Goal: Task Accomplishment & Management: Complete application form

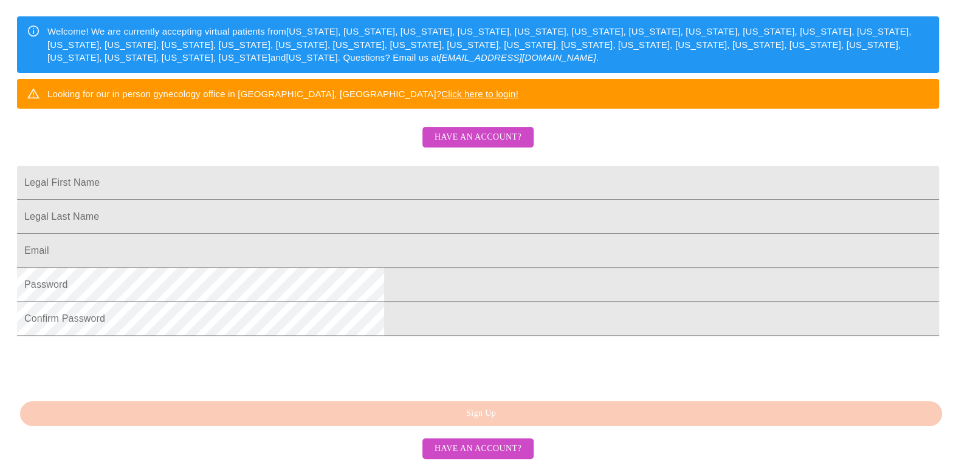
scroll to position [243, 0]
click at [480, 130] on span "Have an account?" at bounding box center [477, 137] width 87 height 15
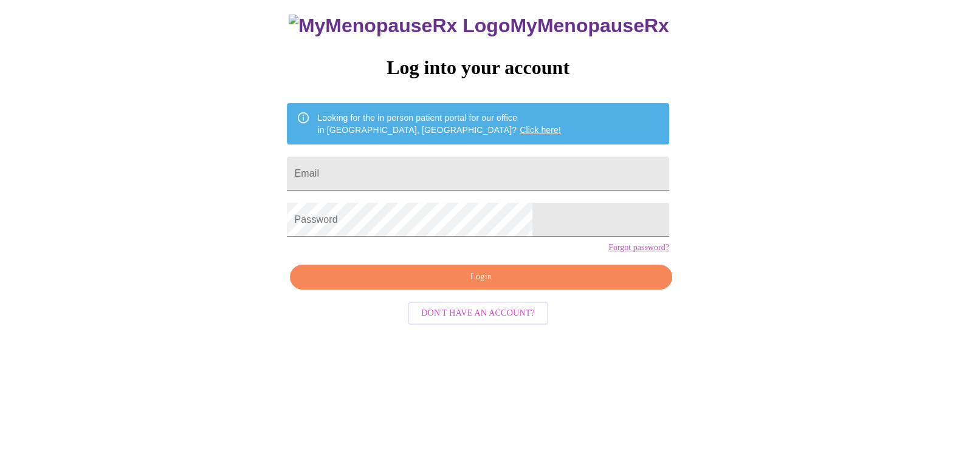
scroll to position [12, 0]
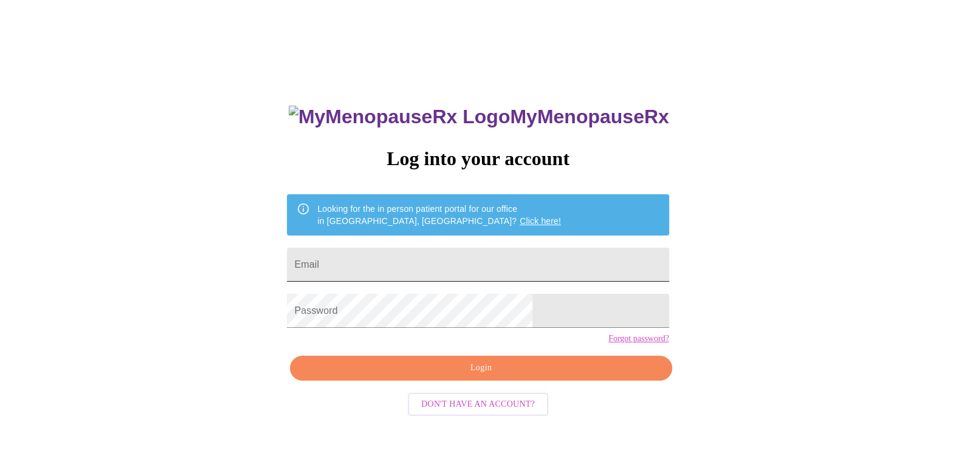
click at [443, 258] on input "Email" at bounding box center [478, 265] width 382 height 34
type input "[EMAIL_ADDRESS][DOMAIN_NAME]"
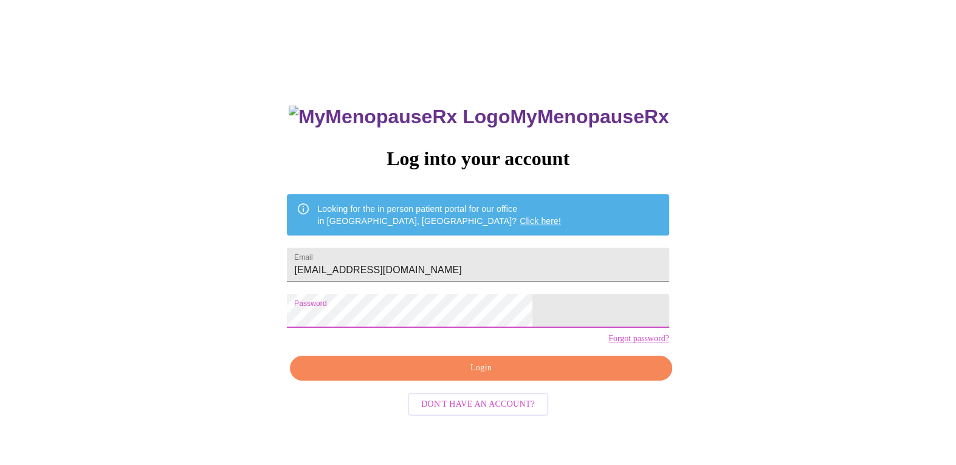
click at [499, 376] on span "Login" at bounding box center [481, 368] width 354 height 15
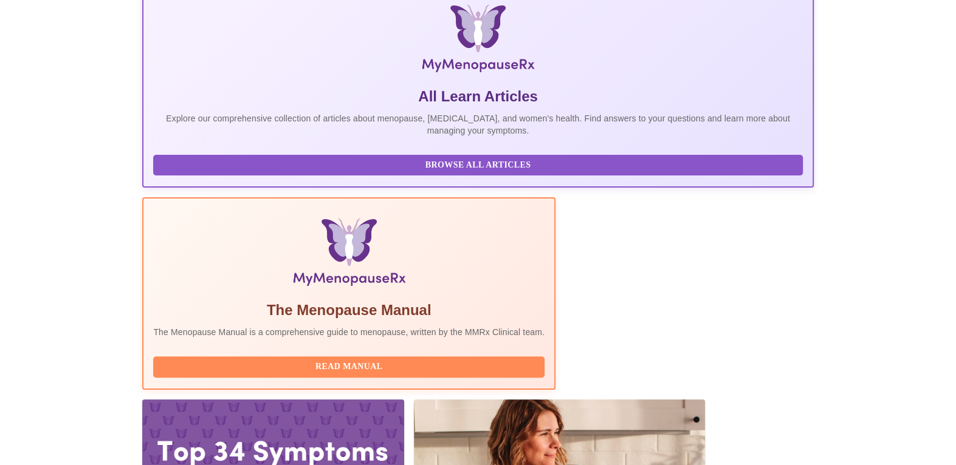
scroll to position [197, 0]
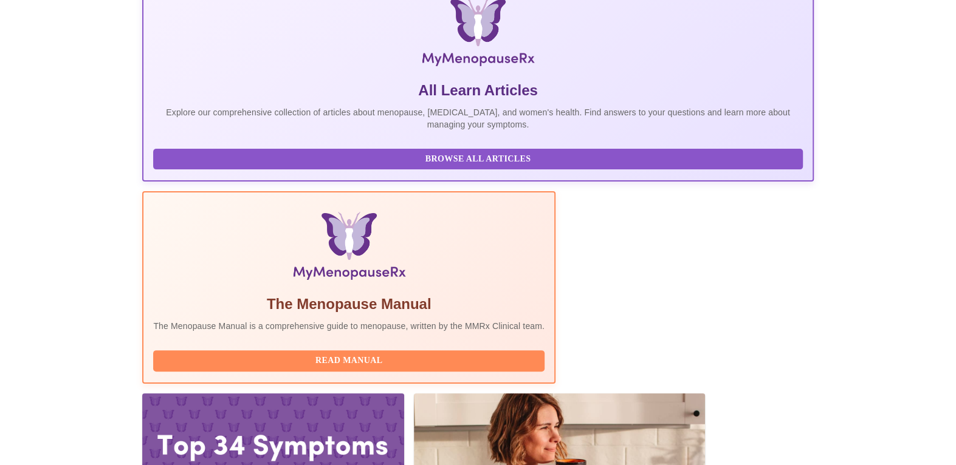
drag, startPoint x: 701, startPoint y: 416, endPoint x: 703, endPoint y: 408, distance: 8.1
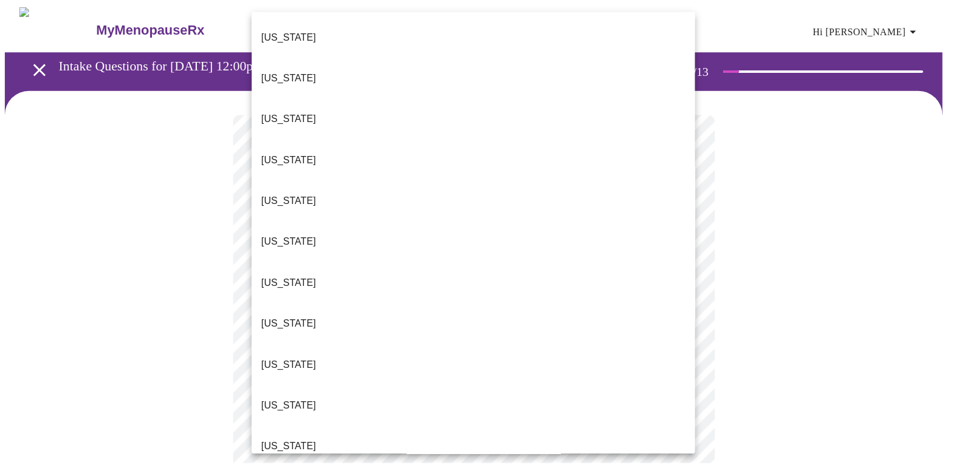
scroll to position [619, 0]
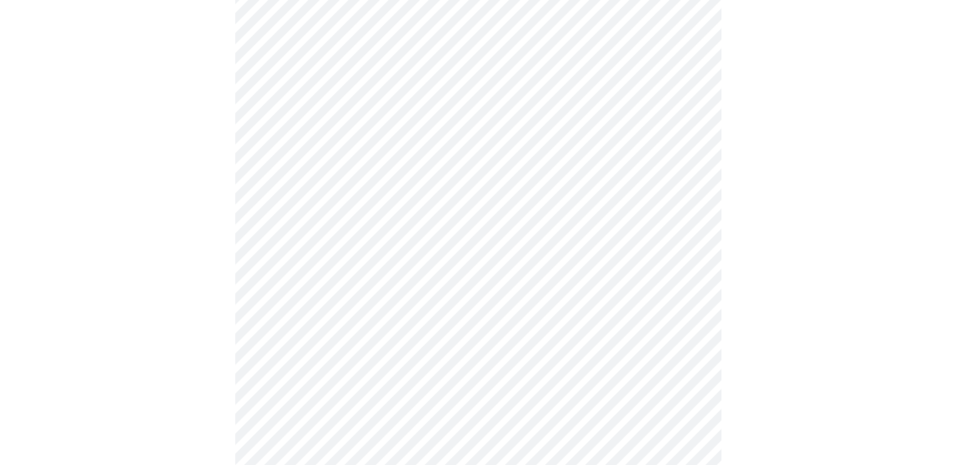
scroll to position [182, 0]
click at [692, 170] on body "MyMenopauseRx Appointments Messaging Labs Uploads Medications Community Refer a…" at bounding box center [478, 377] width 946 height 1108
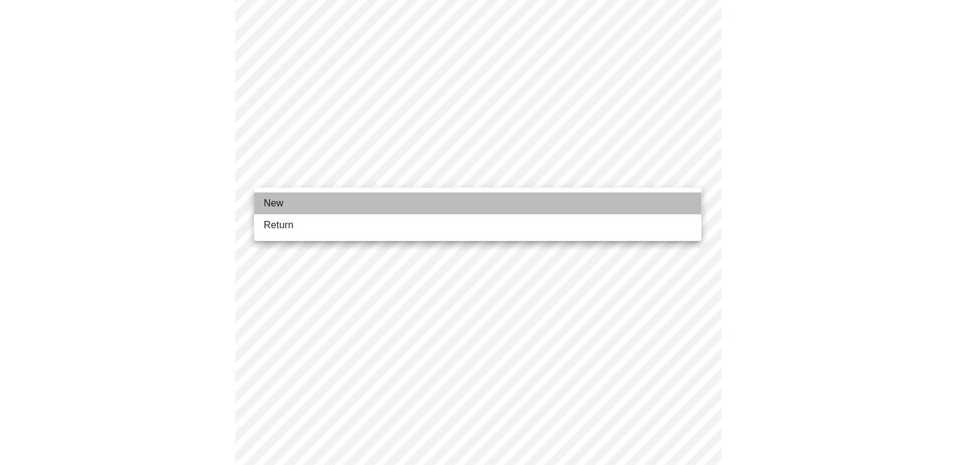
drag, startPoint x: 280, startPoint y: 205, endPoint x: 515, endPoint y: 191, distance: 234.9
click at [280, 204] on span "New" at bounding box center [273, 203] width 19 height 15
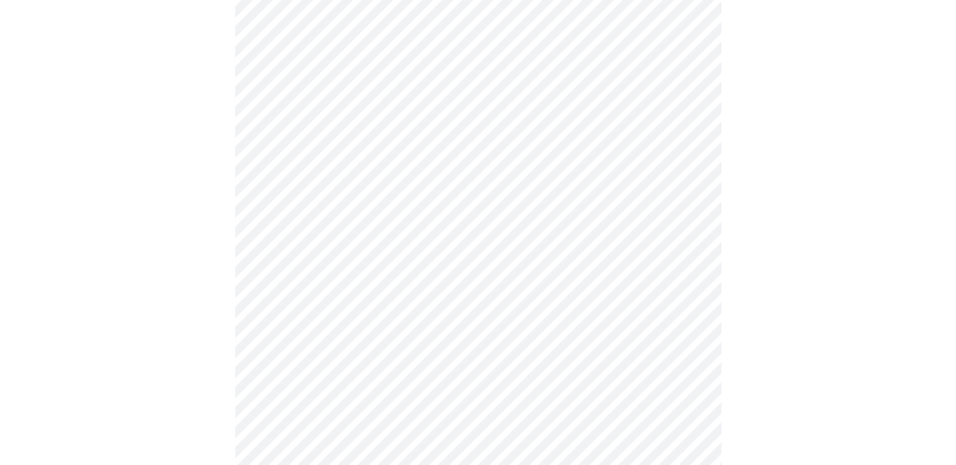
scroll to position [607, 0]
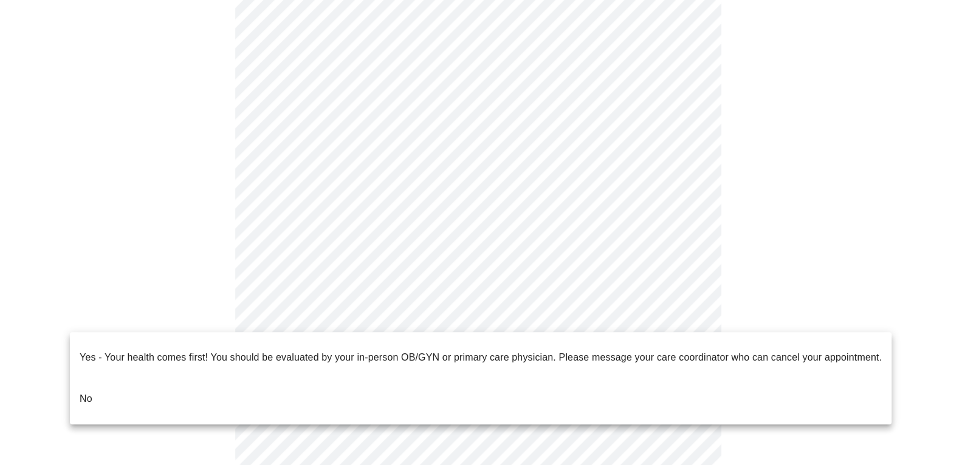
click at [98, 379] on li "No" at bounding box center [480, 399] width 821 height 41
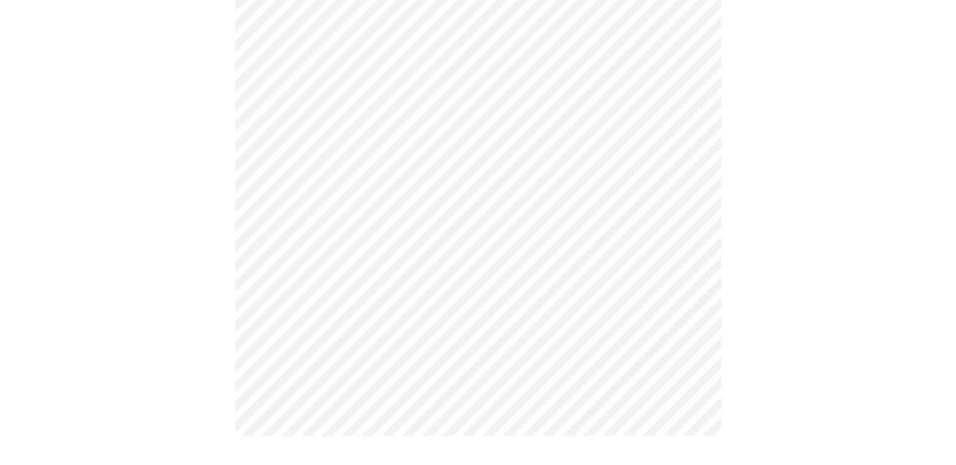
scroll to position [0, 0]
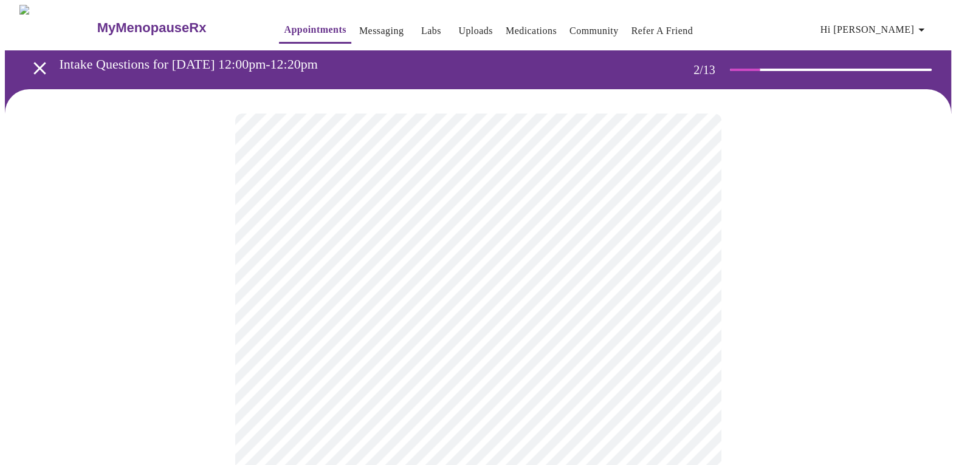
click at [690, 249] on body "MyMenopauseRx Appointments Messaging Labs Uploads Medications Community Refer a…" at bounding box center [478, 369] width 946 height 729
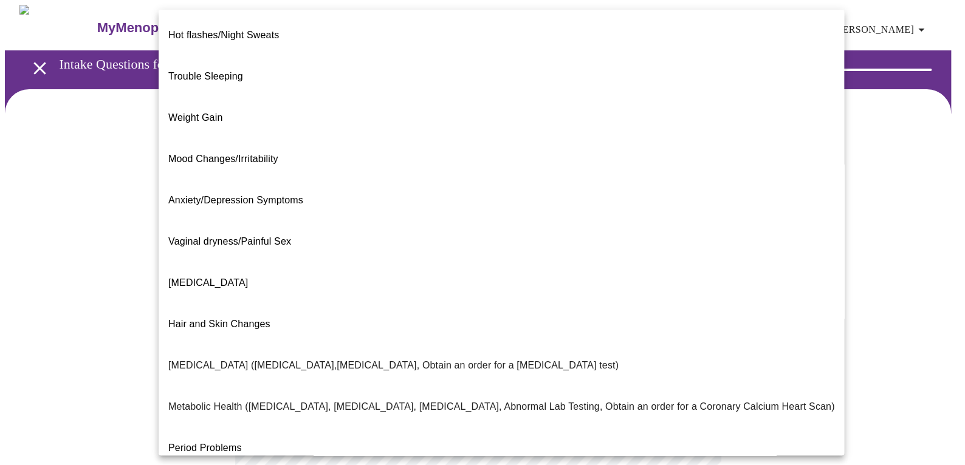
click at [189, 71] on span "Trouble Sleeping" at bounding box center [205, 76] width 75 height 10
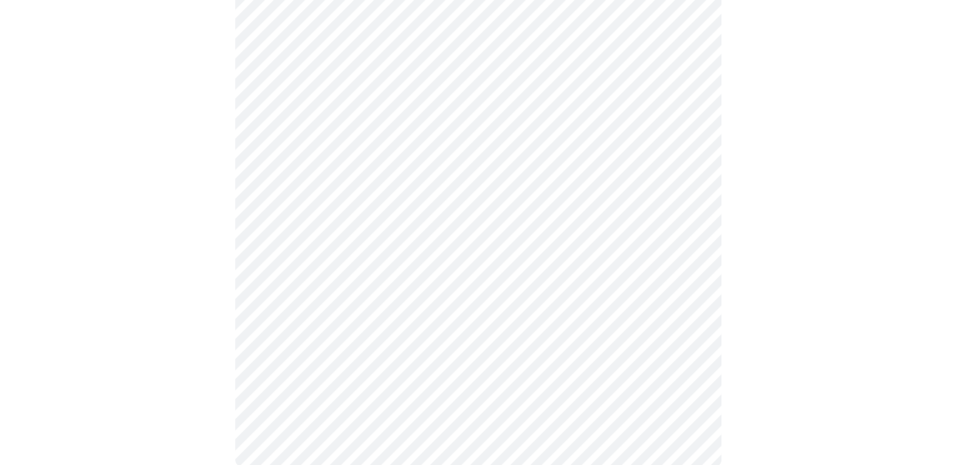
scroll to position [243, 0]
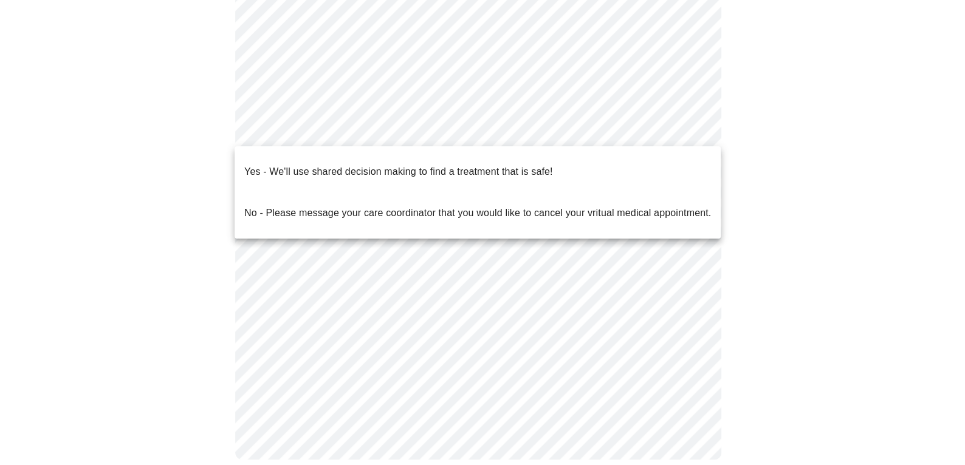
click at [688, 129] on body "MyMenopauseRx Appointments Messaging Labs Uploads Medications Community Refer a…" at bounding box center [482, 123] width 955 height 722
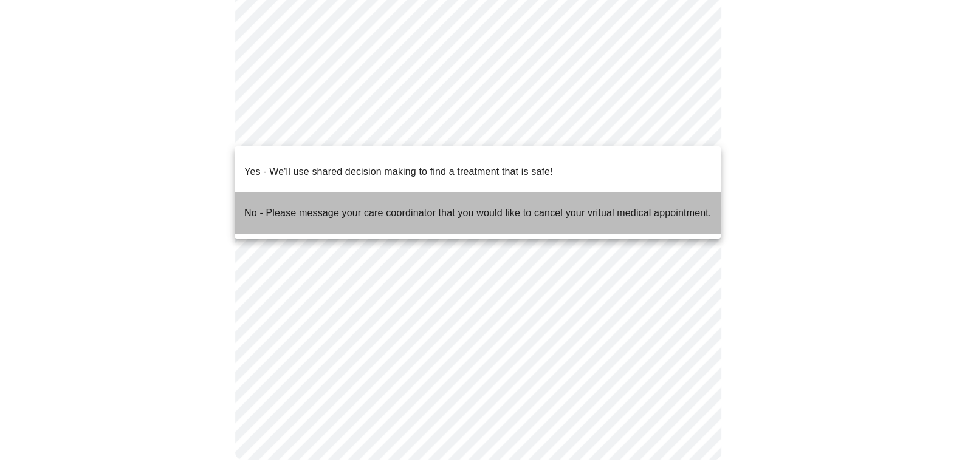
click at [322, 206] on p "No - Please message your care coordinator that you would like to cancel your vr…" at bounding box center [477, 213] width 467 height 15
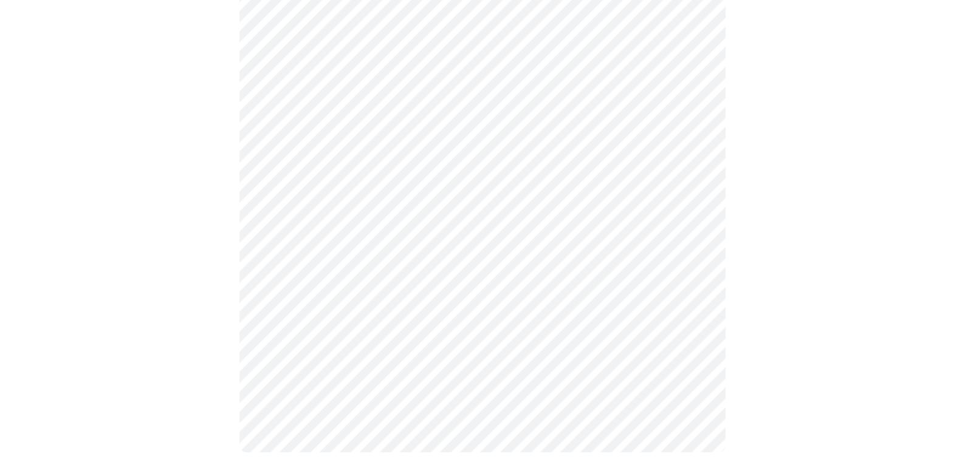
click at [690, 132] on body "MyMenopauseRx Appointments Messaging Labs Uploads Medications Community Refer a…" at bounding box center [482, 119] width 955 height 715
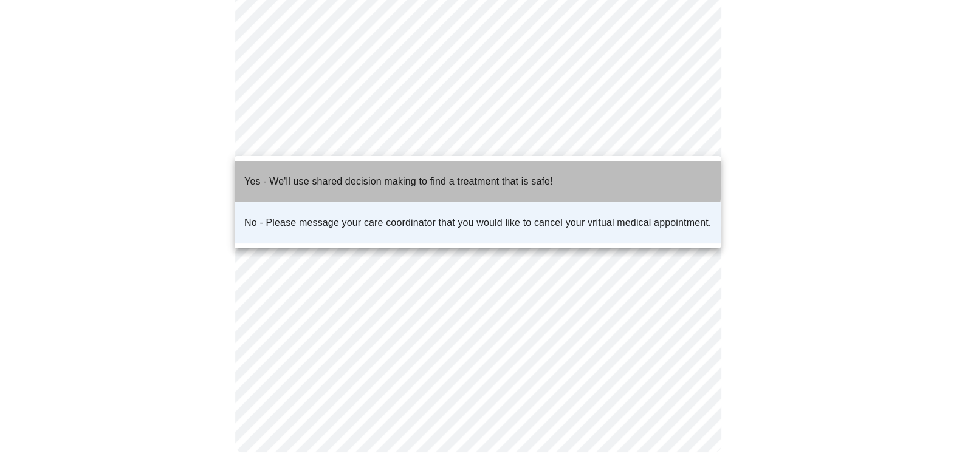
click at [405, 174] on p "Yes - We'll use shared decision making to find a treatment that is safe!" at bounding box center [398, 181] width 308 height 15
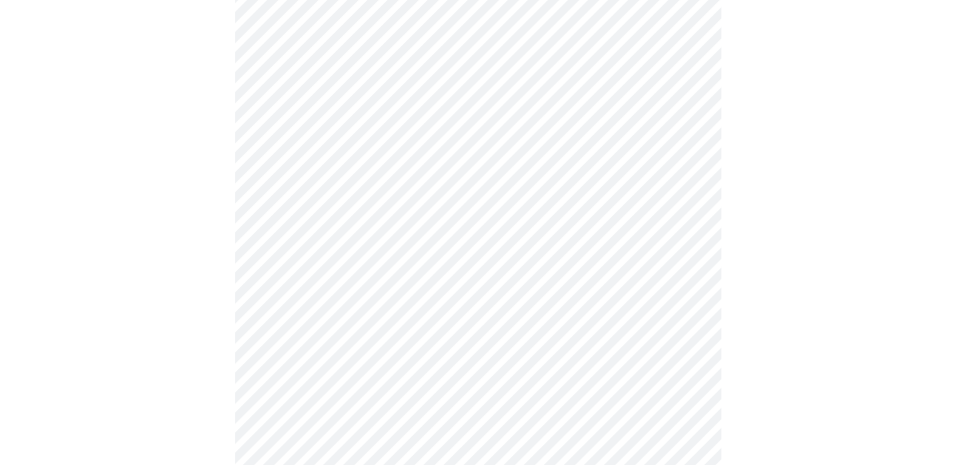
scroll to position [0, 0]
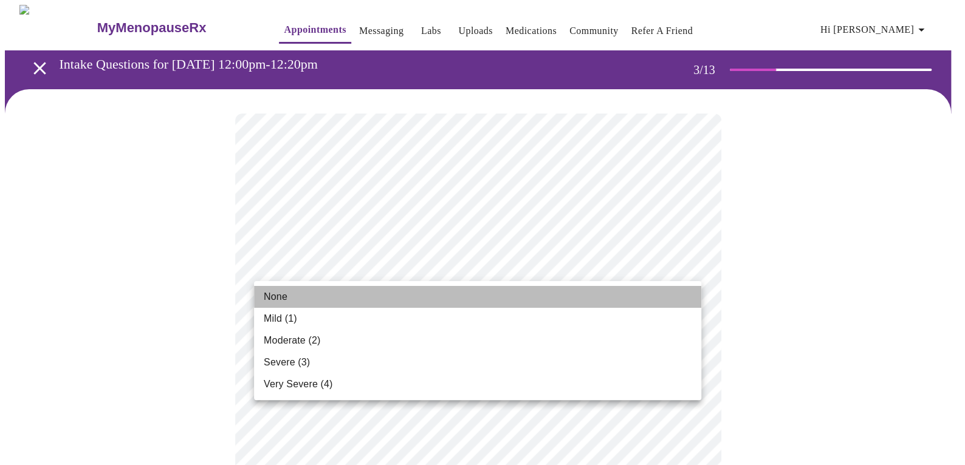
click at [275, 295] on span "None" at bounding box center [276, 297] width 24 height 15
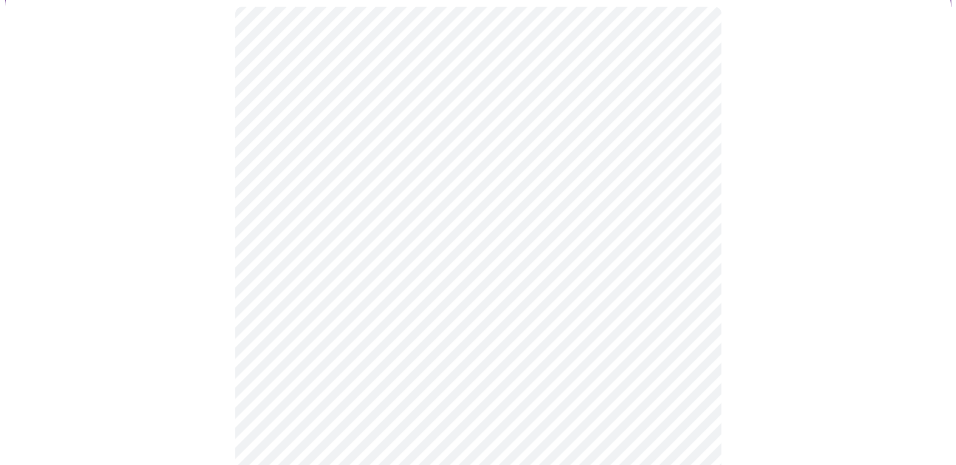
scroll to position [122, 0]
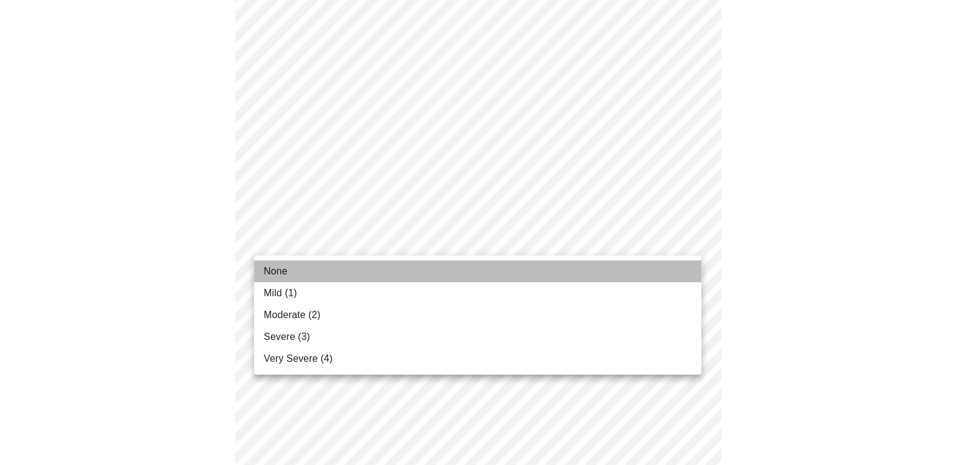
click at [283, 272] on span "None" at bounding box center [276, 271] width 24 height 15
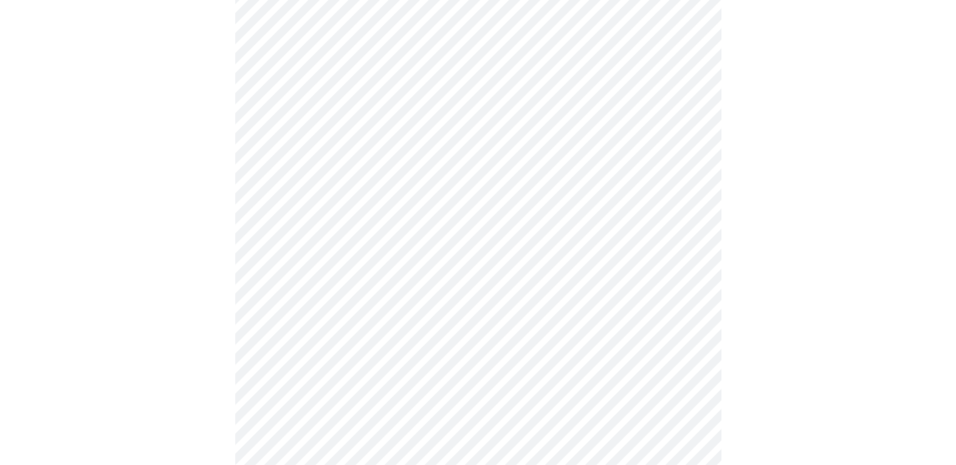
scroll to position [182, 0]
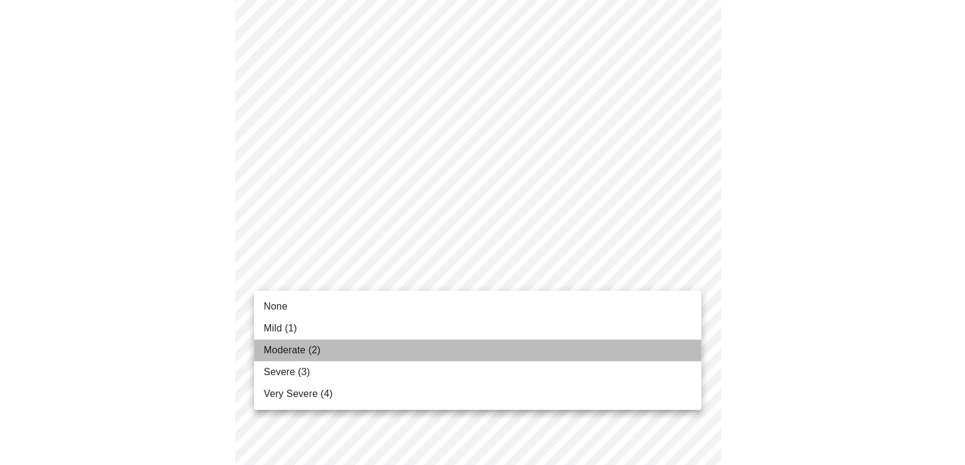
click at [273, 349] on span "Moderate (2)" at bounding box center [292, 350] width 57 height 15
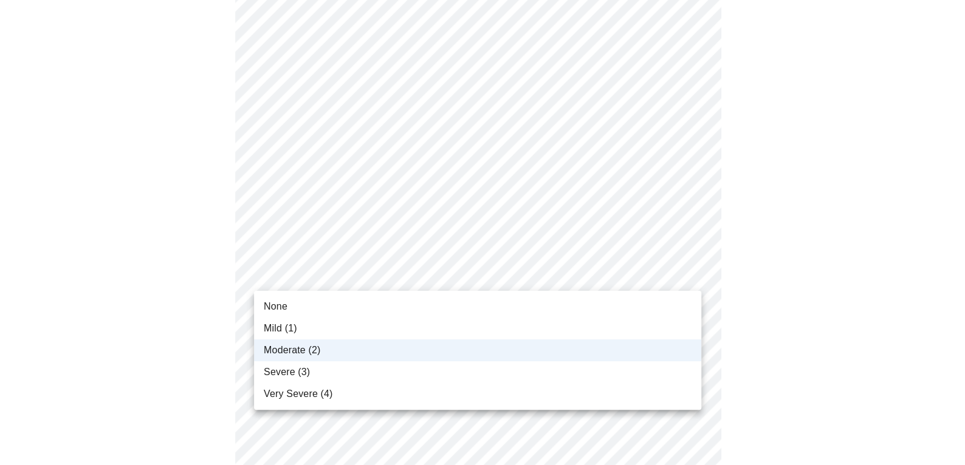
click at [284, 369] on span "Severe (3)" at bounding box center [287, 372] width 46 height 15
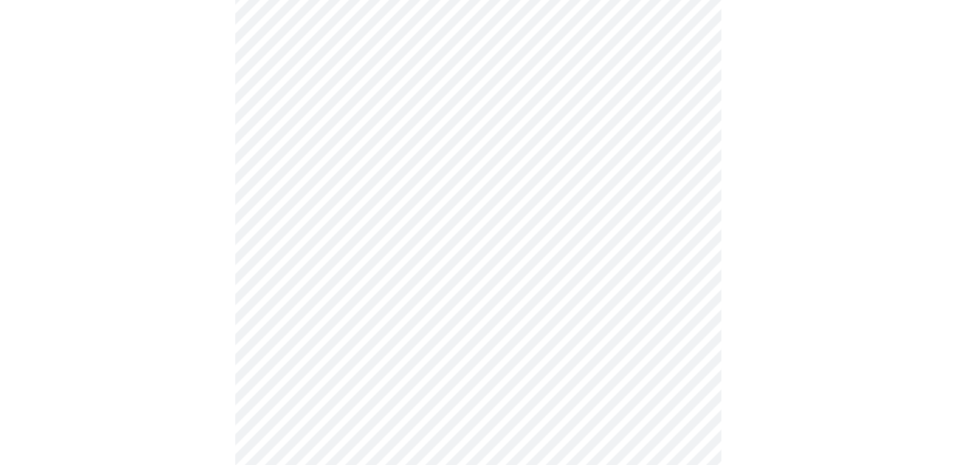
scroll to position [303, 0]
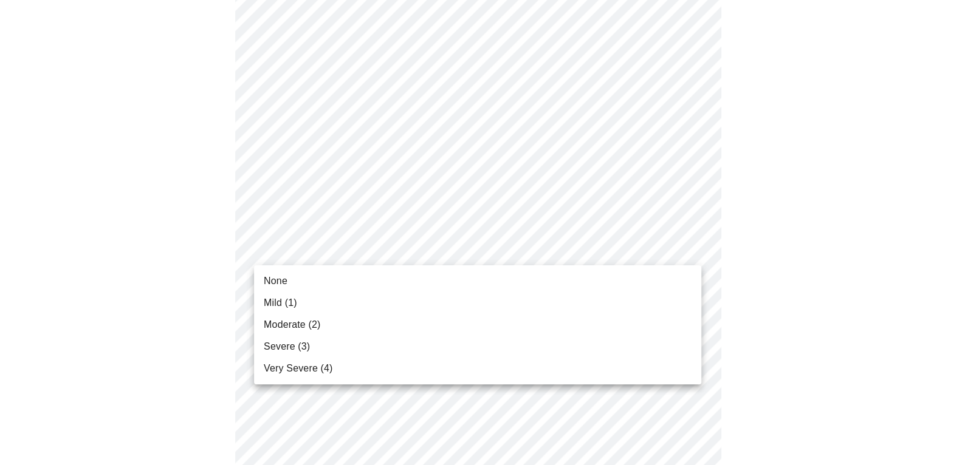
click at [290, 348] on span "Severe (3)" at bounding box center [287, 347] width 46 height 15
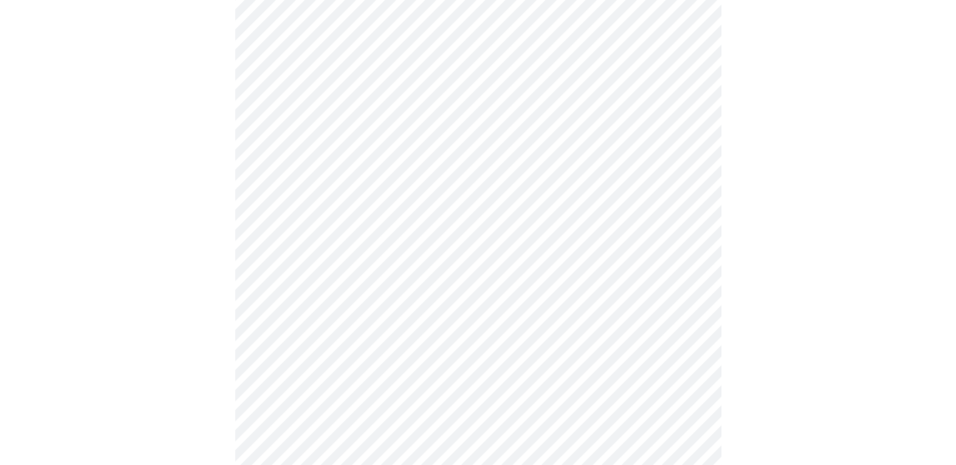
scroll to position [486, 0]
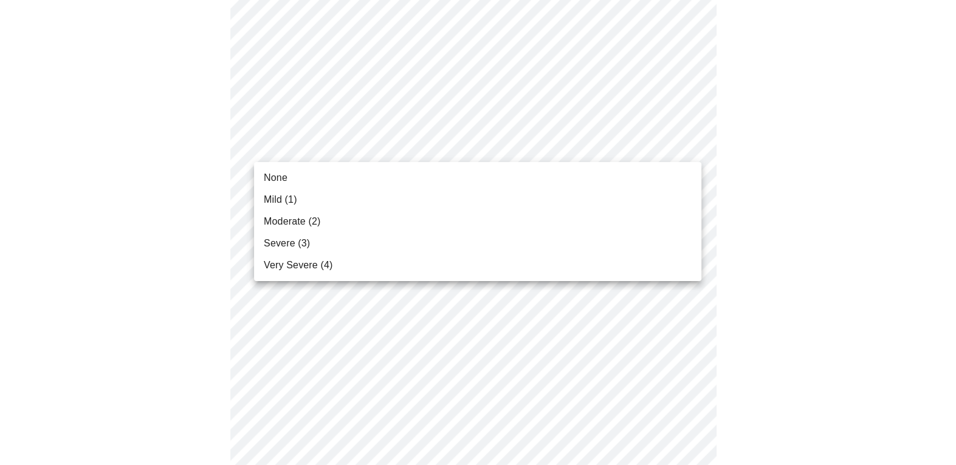
click at [688, 143] on body "MyMenopauseRx Appointments Messaging Labs Uploads Medications Community Refer a…" at bounding box center [478, 292] width 946 height 1547
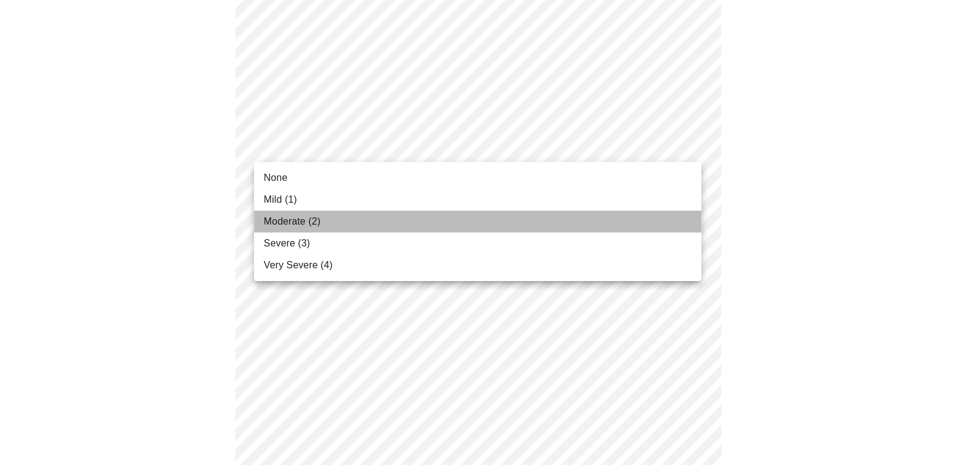
click at [264, 235] on ul "None Mild (1) Moderate (2) Severe (3) Very Severe (4)" at bounding box center [477, 221] width 447 height 119
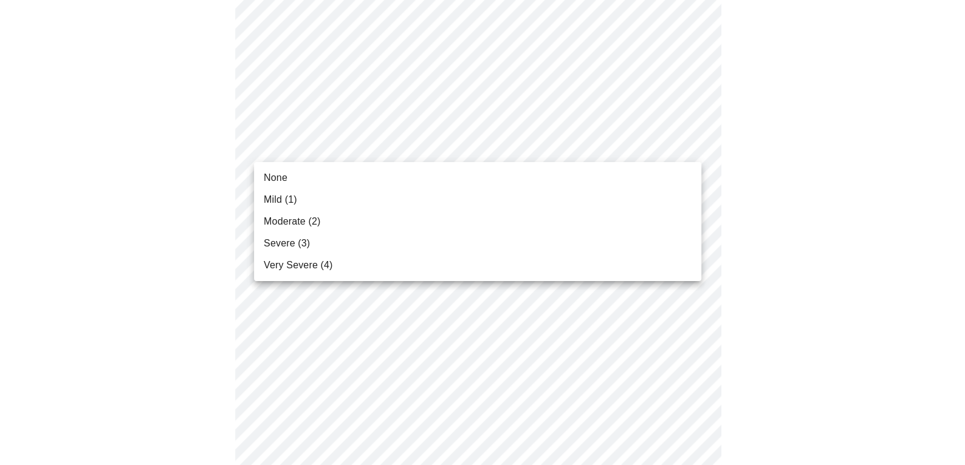
click at [281, 242] on span "Severe (3)" at bounding box center [287, 243] width 46 height 15
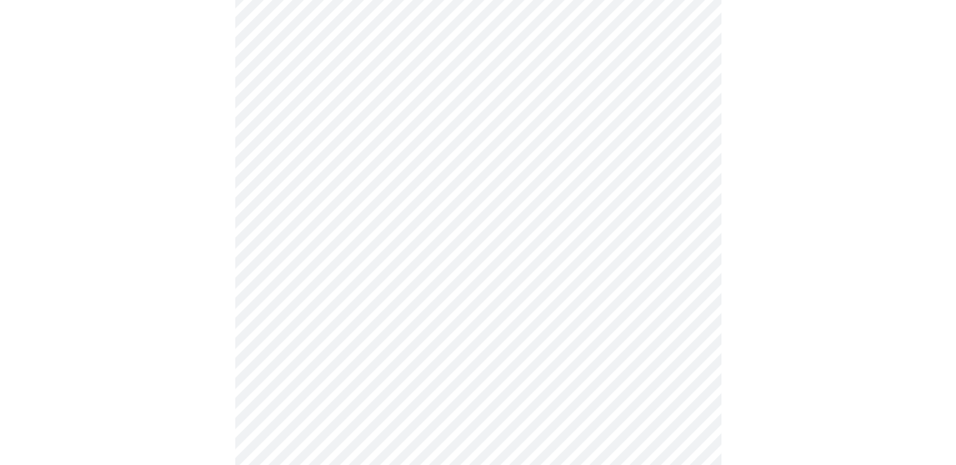
scroll to position [547, 0]
click at [689, 157] on body "MyMenopauseRx Appointments Messaging Labs Uploads Medications Community Refer a…" at bounding box center [478, 223] width 946 height 1530
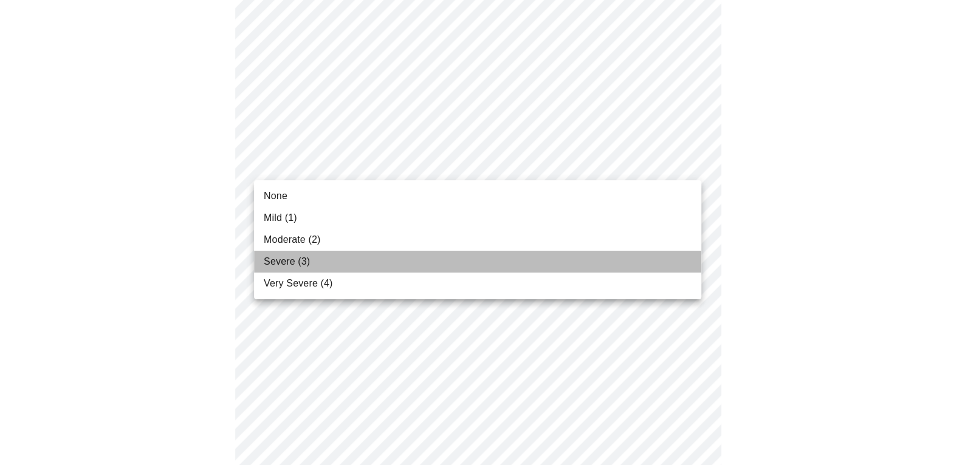
click at [283, 260] on span "Severe (3)" at bounding box center [287, 262] width 46 height 15
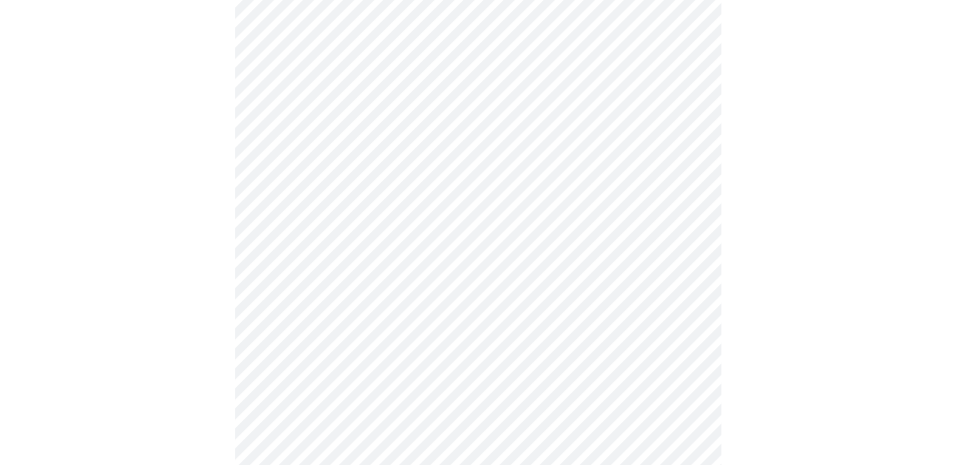
scroll to position [668, 0]
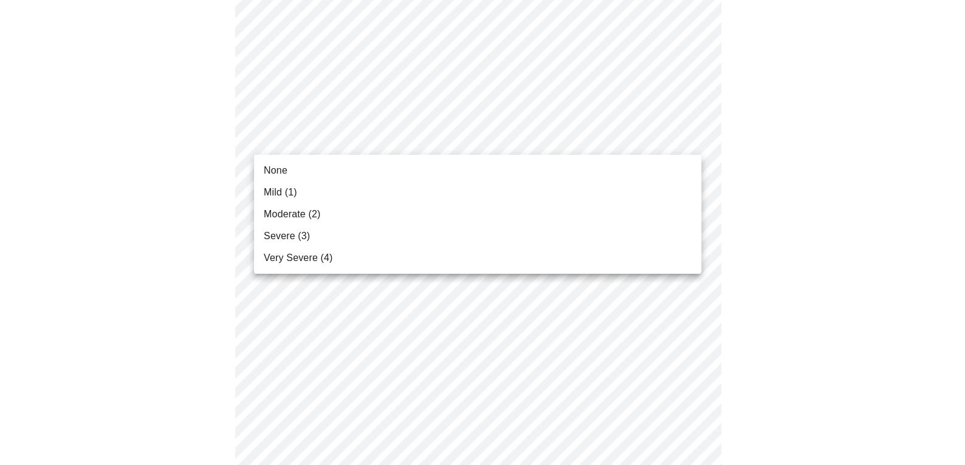
click at [689, 137] on body "MyMenopauseRx Appointments Messaging Labs Uploads Medications Community Refer a…" at bounding box center [482, 93] width 955 height 1513
click at [287, 236] on span "Severe (3)" at bounding box center [287, 236] width 46 height 15
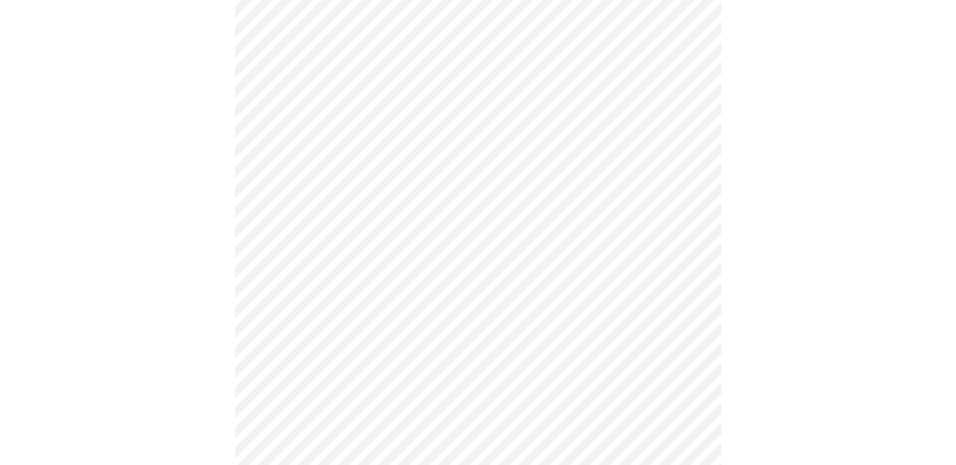
scroll to position [729, 0]
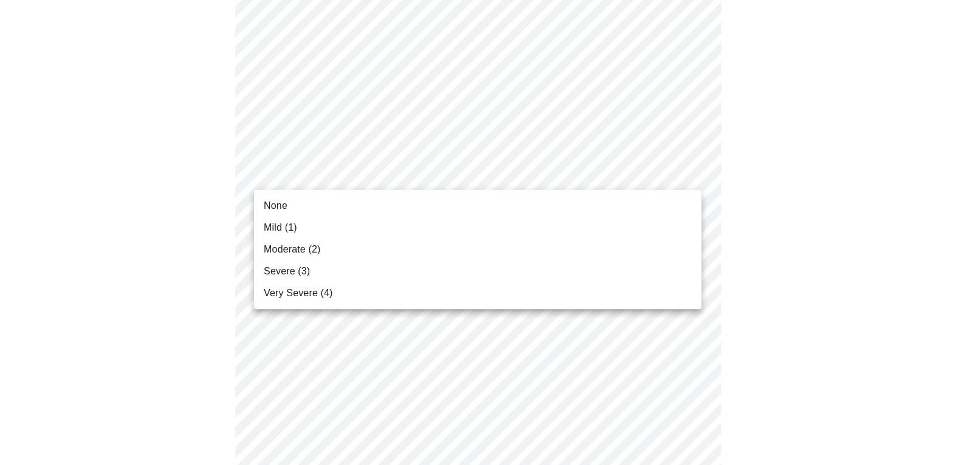
click at [689, 168] on body "MyMenopauseRx Appointments Messaging Labs Uploads Medications Community Refer a…" at bounding box center [482, 24] width 955 height 1496
click at [297, 247] on span "Moderate (2)" at bounding box center [292, 249] width 57 height 15
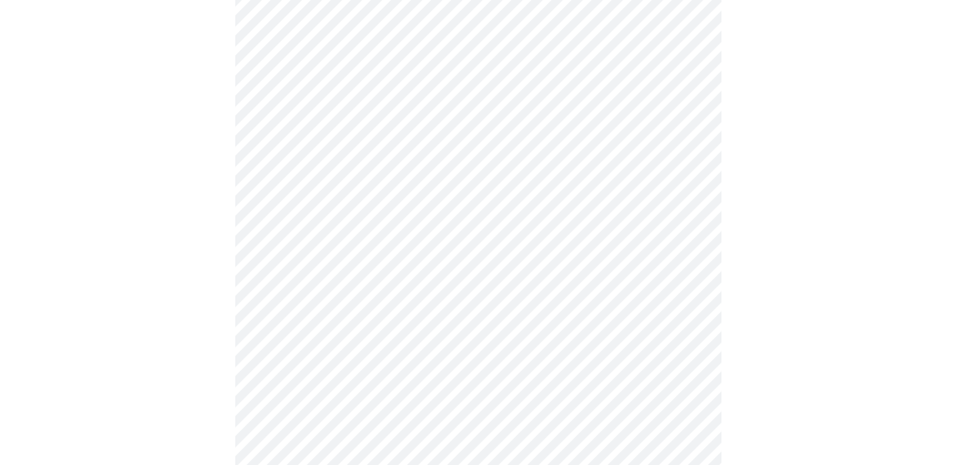
scroll to position [851, 0]
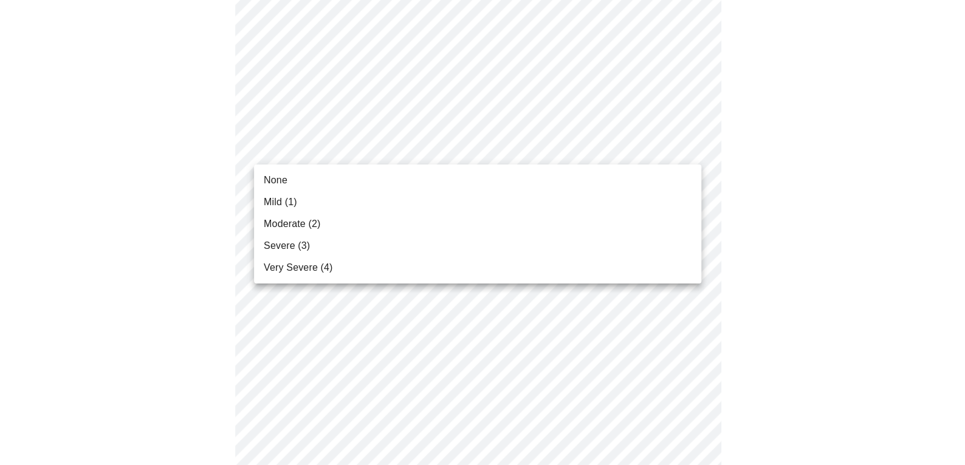
click at [292, 224] on span "Moderate (2)" at bounding box center [292, 224] width 57 height 15
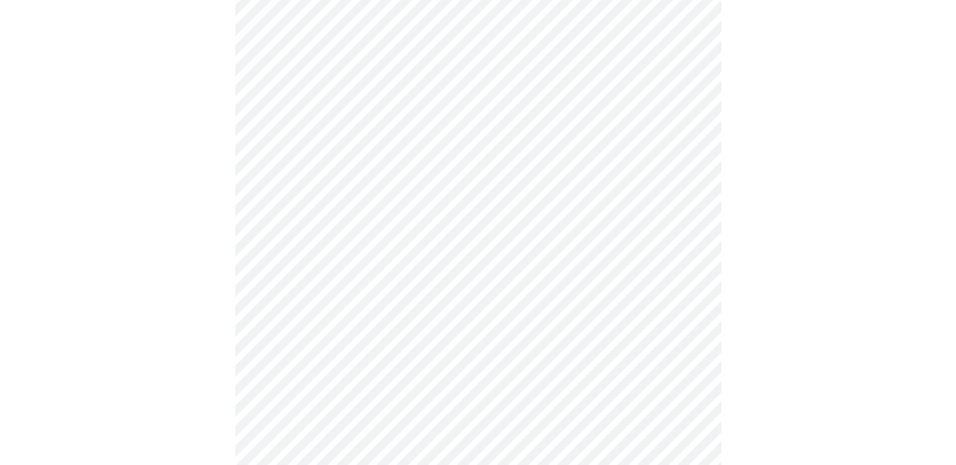
scroll to position [911, 0]
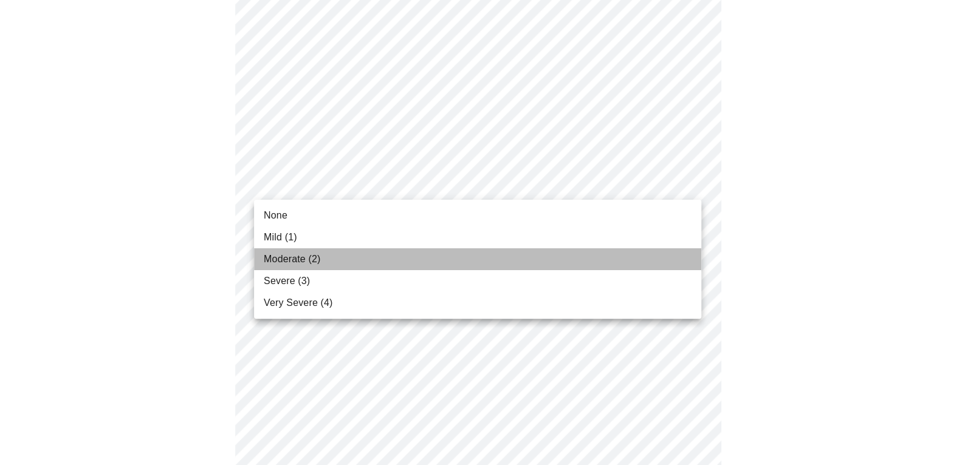
click at [295, 259] on span "Moderate (2)" at bounding box center [292, 259] width 57 height 15
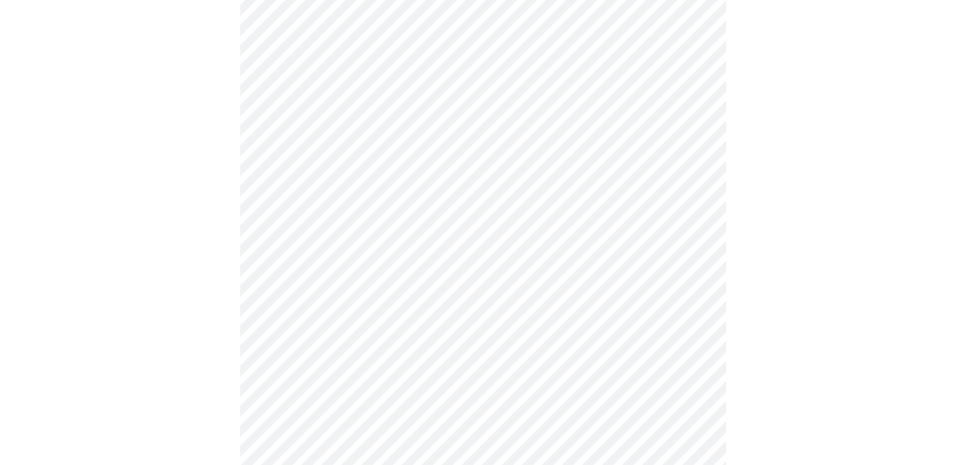
scroll to position [980, 0]
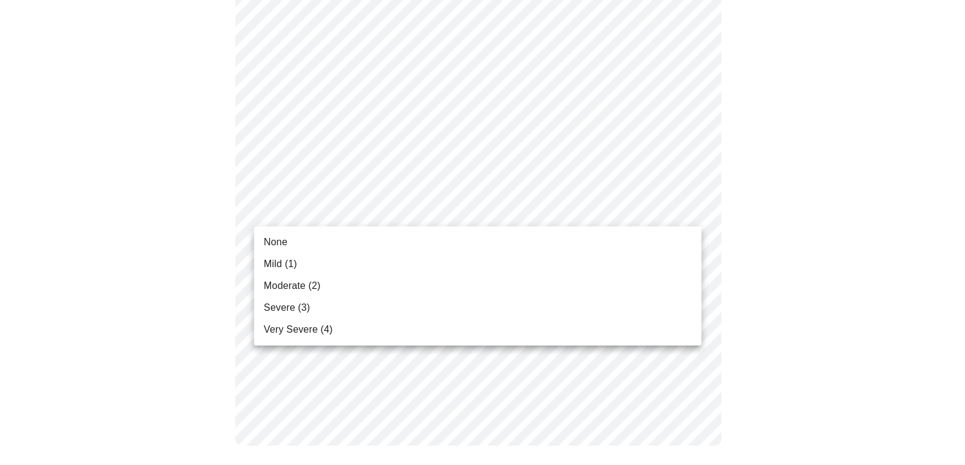
click at [290, 286] on span "Moderate (2)" at bounding box center [292, 286] width 57 height 15
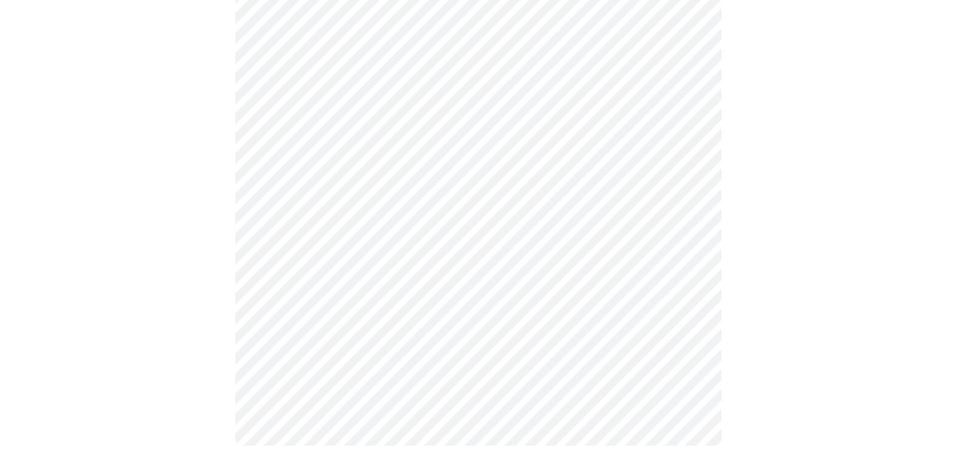
scroll to position [0, 0]
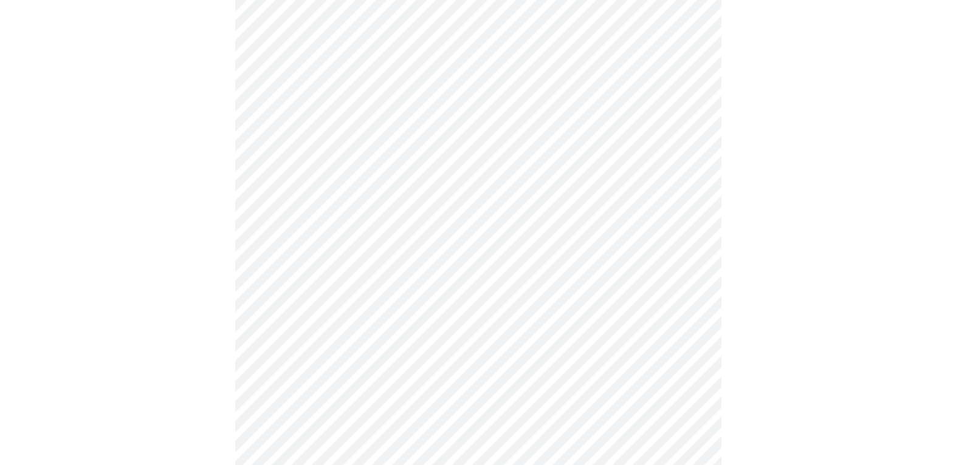
scroll to position [547, 0]
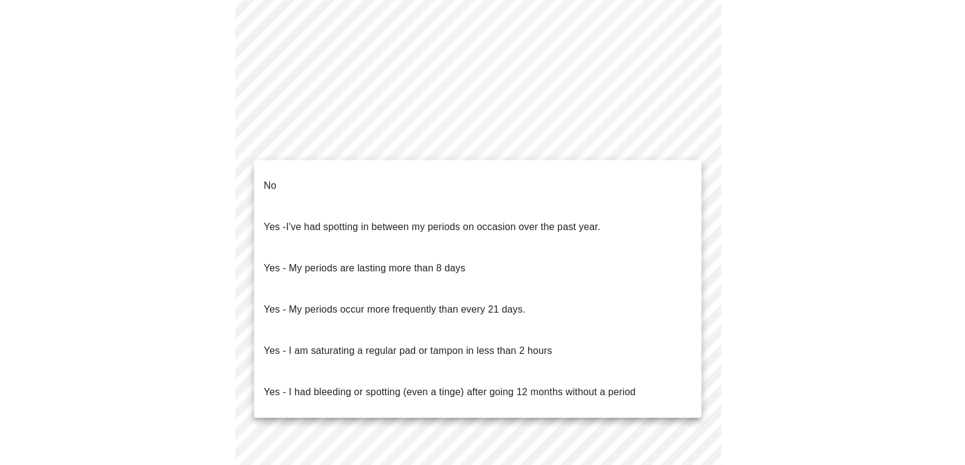
click at [689, 143] on body "MyMenopauseRx Appointments Messaging Labs Uploads Medications Community Refer a…" at bounding box center [482, 32] width 955 height 1148
drag, startPoint x: 828, startPoint y: 216, endPoint x: 810, endPoint y: 218, distance: 17.7
click at [826, 218] on div at bounding box center [482, 232] width 965 height 465
click at [691, 142] on body "MyMenopauseRx Appointments Messaging Labs Uploads Medications Community Refer a…" at bounding box center [482, 32] width 955 height 1148
click at [272, 179] on p "No" at bounding box center [270, 186] width 13 height 15
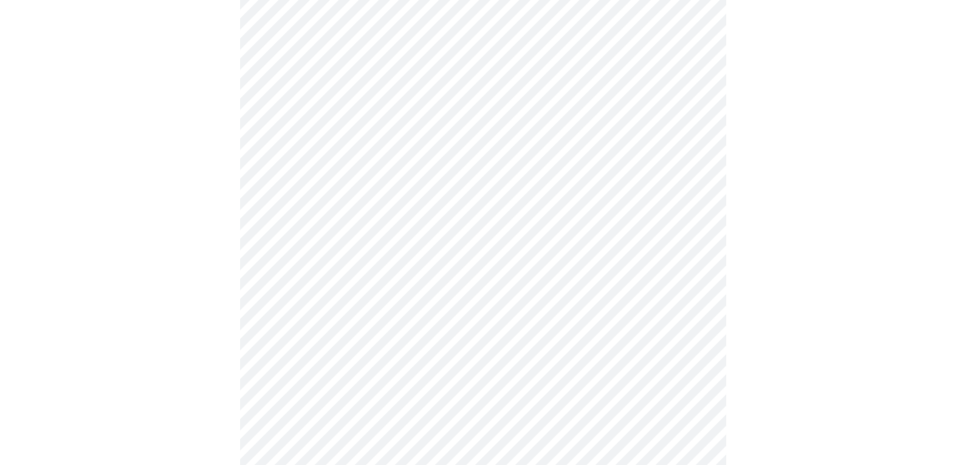
scroll to position [668, 0]
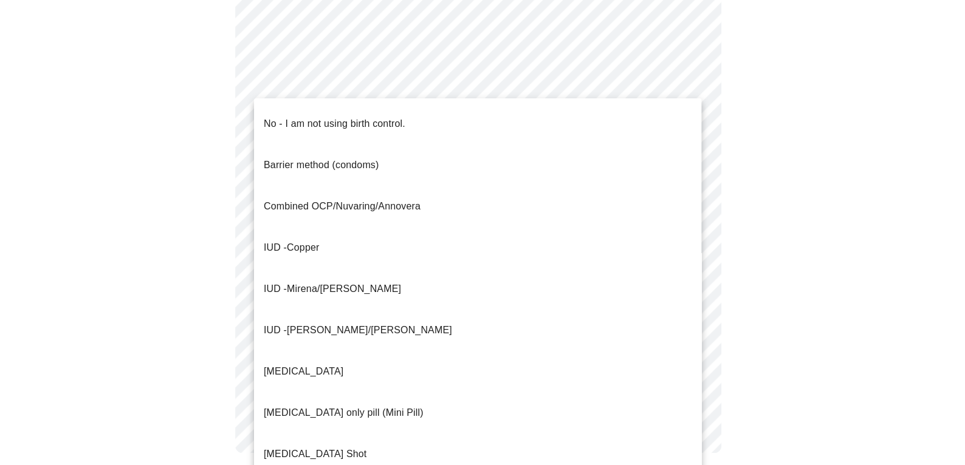
click at [298, 117] on p "No - I am not using birth control." at bounding box center [335, 124] width 142 height 15
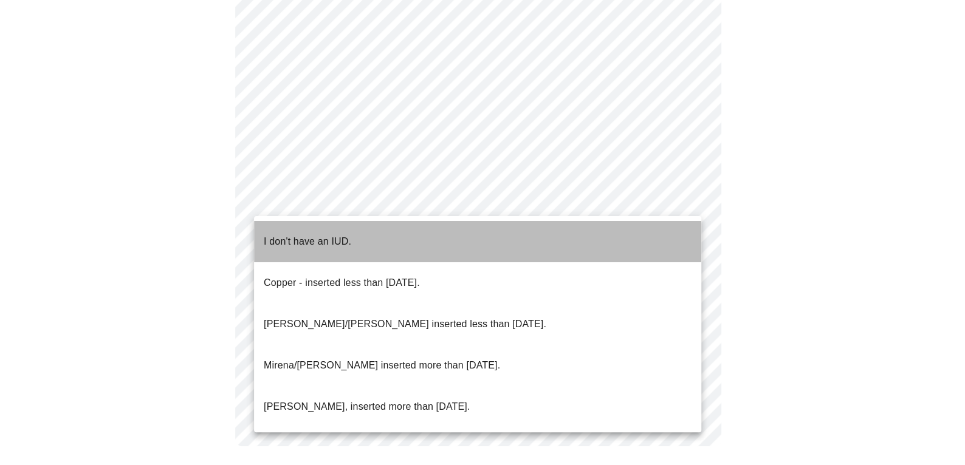
click at [279, 235] on p "I don't have an IUD." at bounding box center [307, 242] width 87 height 15
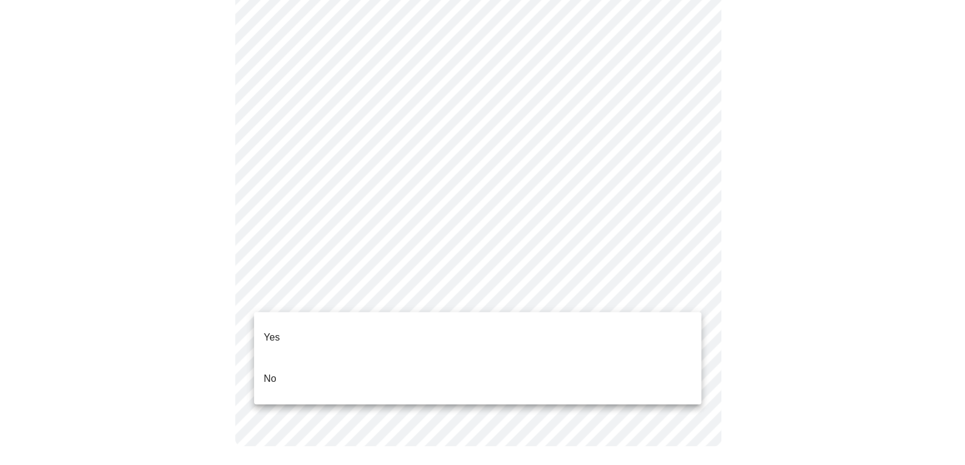
click at [280, 361] on li "No" at bounding box center [477, 378] width 447 height 41
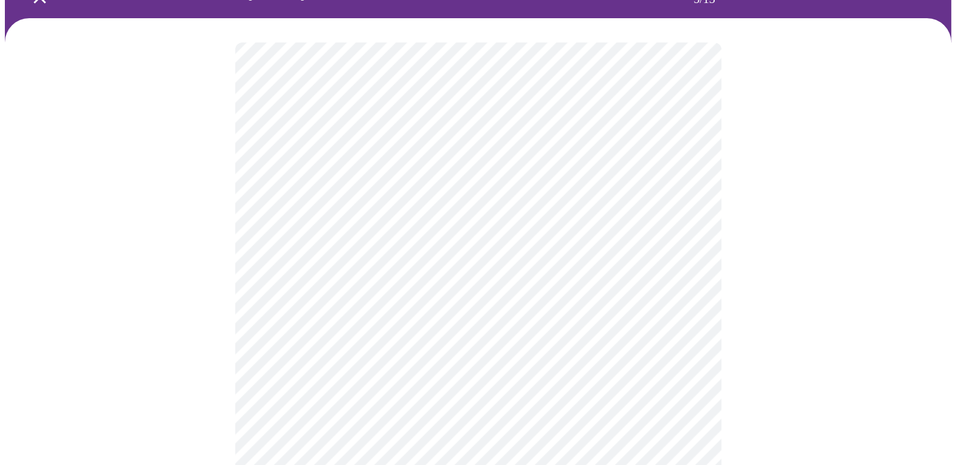
scroll to position [122, 0]
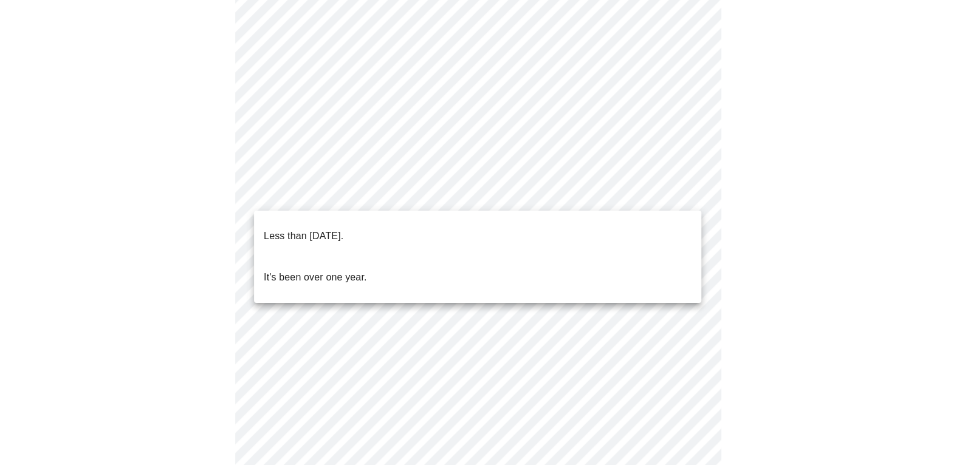
click at [691, 192] on body "MyMenopauseRx Appointments Messaging Labs Uploads Medications Community Refer a…" at bounding box center [482, 318] width 955 height 871
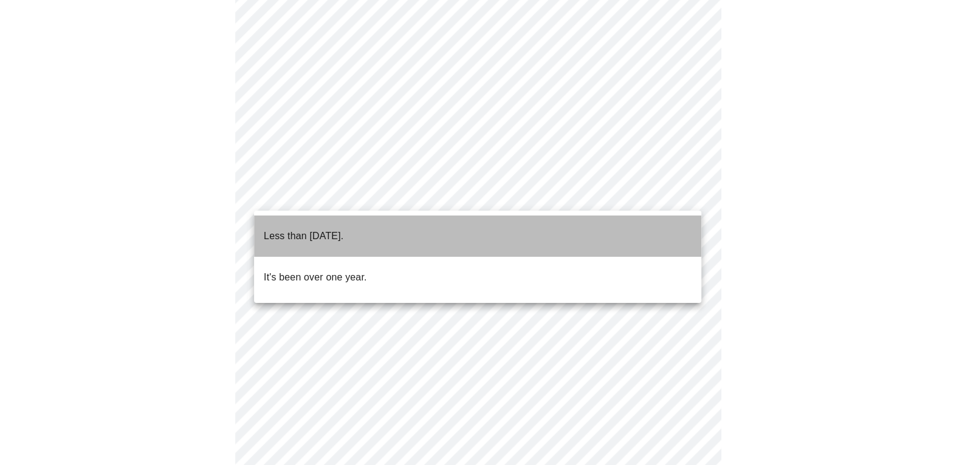
click at [294, 229] on p "Less than [DATE]." at bounding box center [304, 236] width 80 height 15
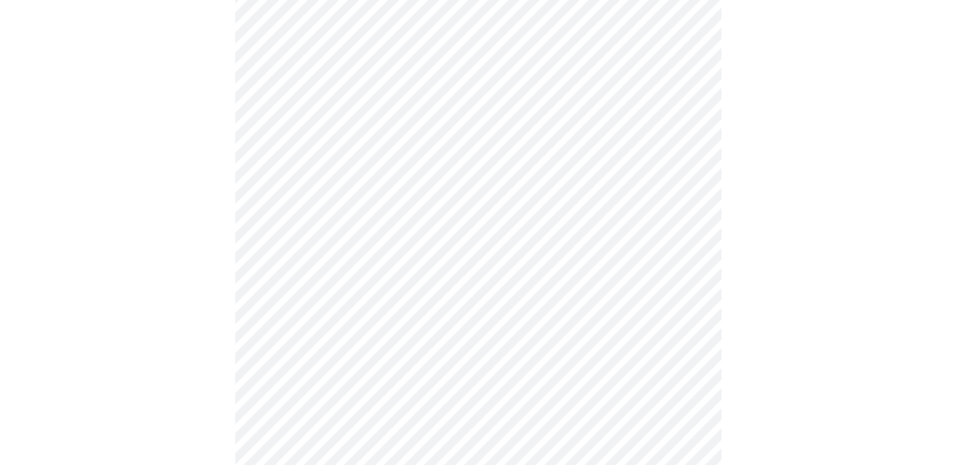
click at [914, 262] on div at bounding box center [478, 357] width 946 height 779
click at [748, 248] on div at bounding box center [478, 222] width 946 height 753
click at [789, 135] on div at bounding box center [478, 94] width 946 height 753
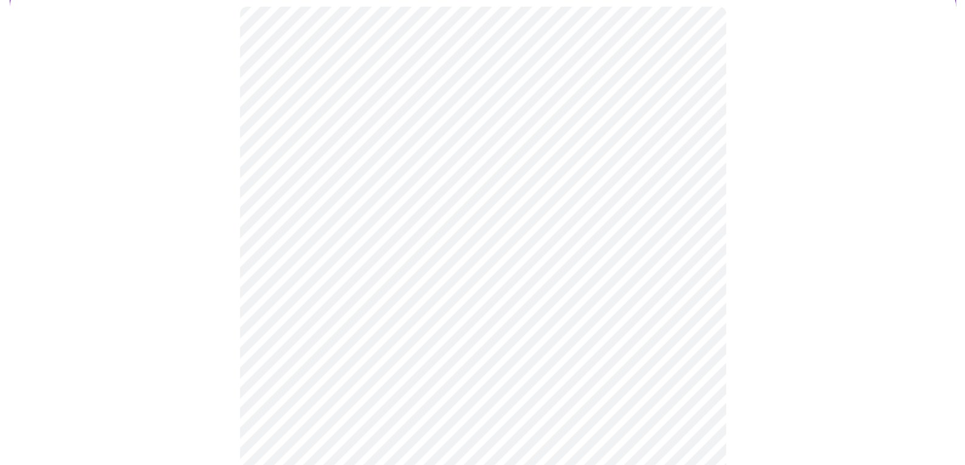
scroll to position [122, 0]
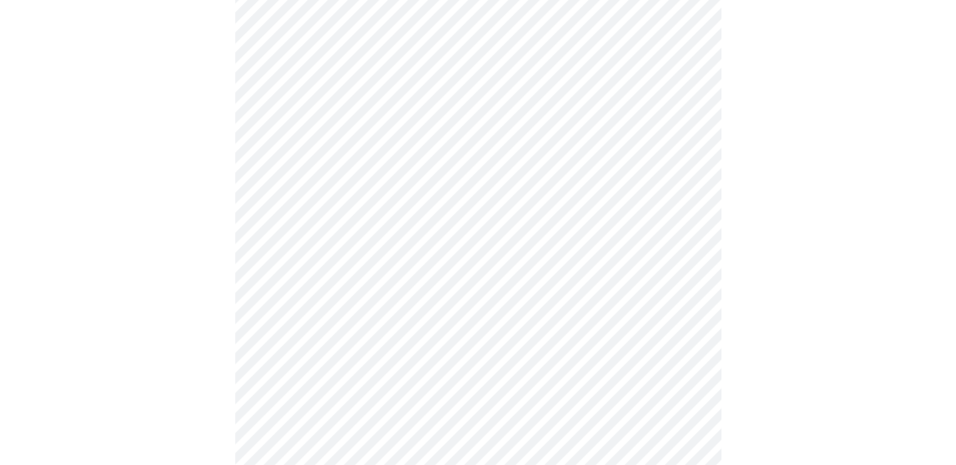
click at [818, 204] on div at bounding box center [478, 250] width 946 height 564
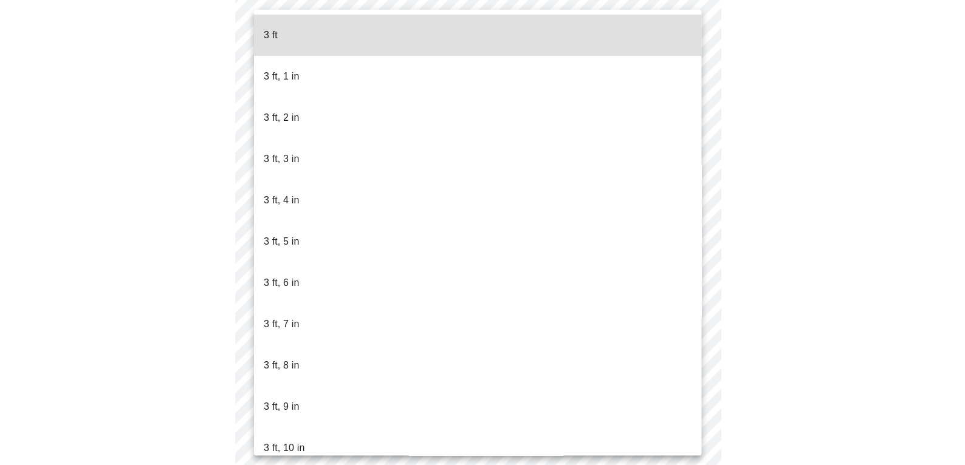
click at [690, 227] on body "MyMenopauseRx Appointments Messaging Labs Uploads Medications Community Refer a…" at bounding box center [482, 207] width 955 height 648
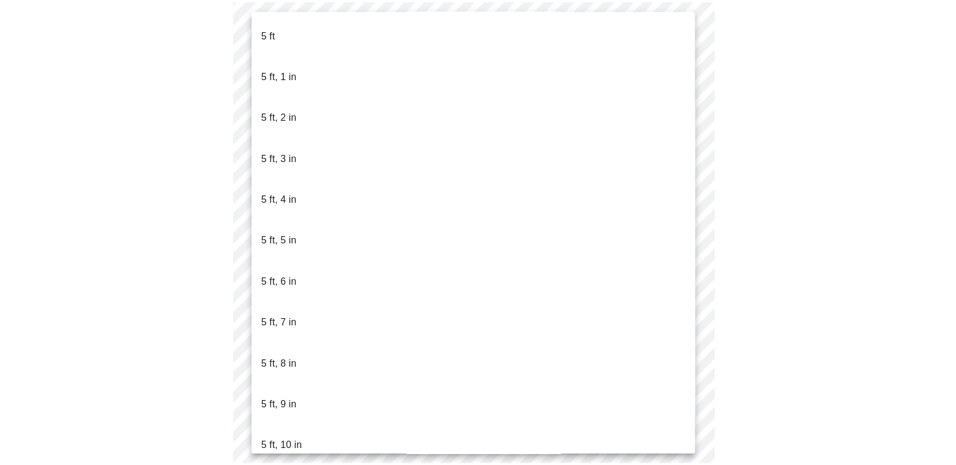
scroll to position [972, 0]
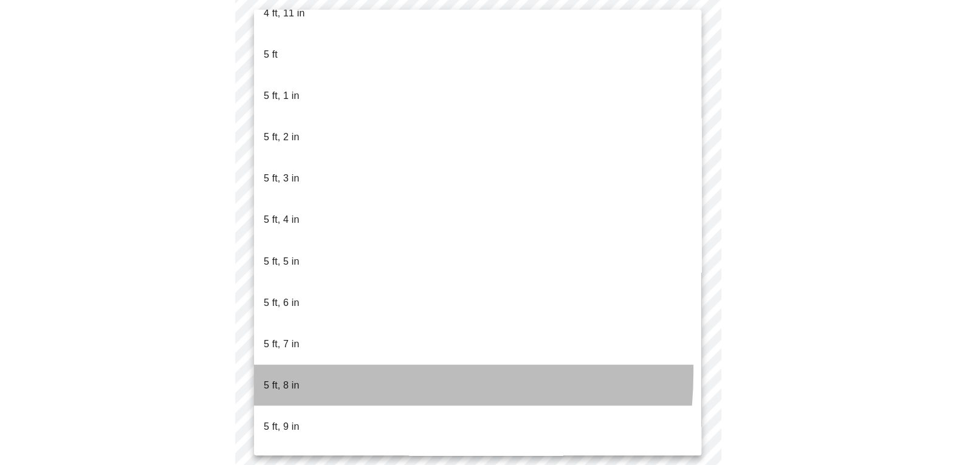
click at [286, 378] on p "5 ft, 8 in" at bounding box center [281, 385] width 35 height 15
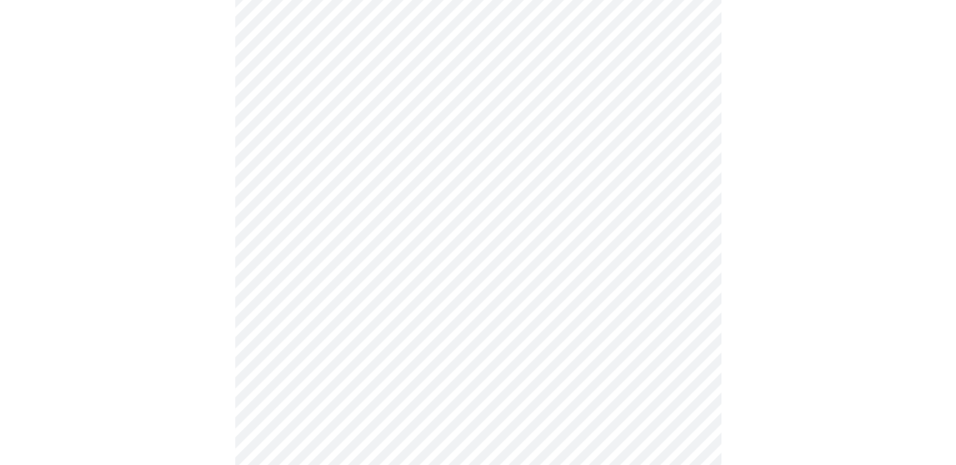
scroll to position [3159, 0]
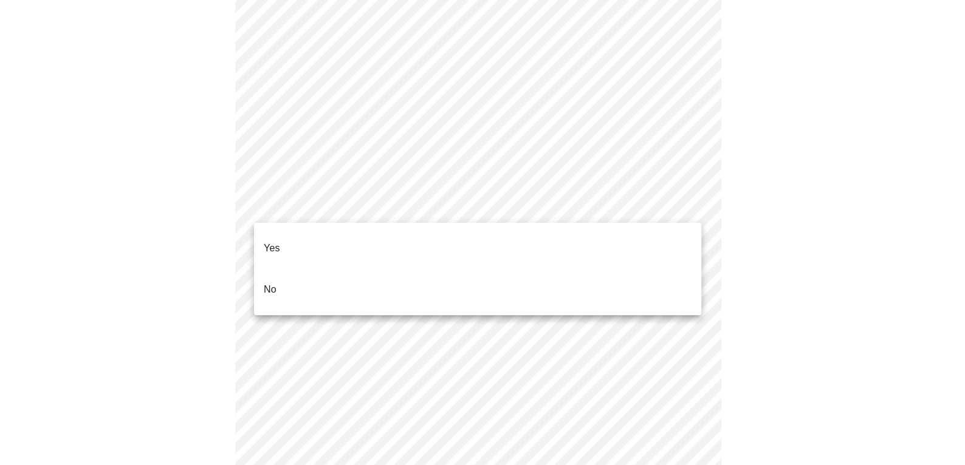
click at [269, 283] on p "No" at bounding box center [270, 290] width 13 height 15
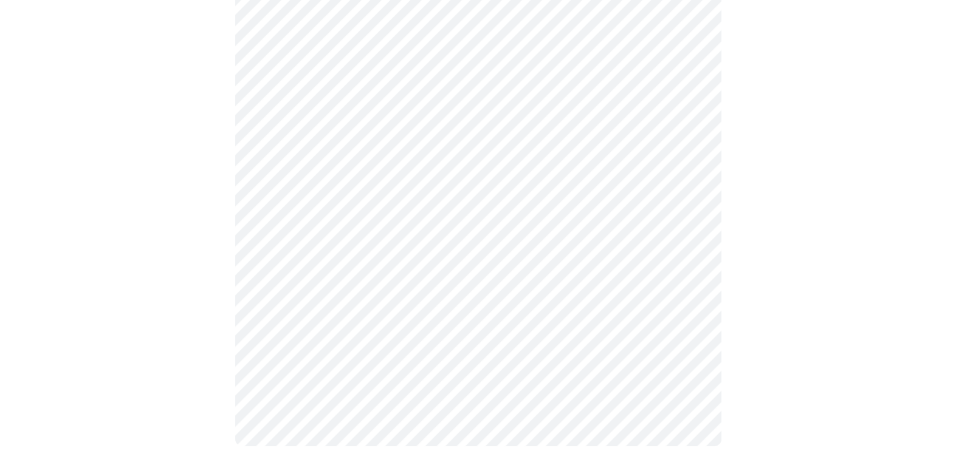
scroll to position [3361, 0]
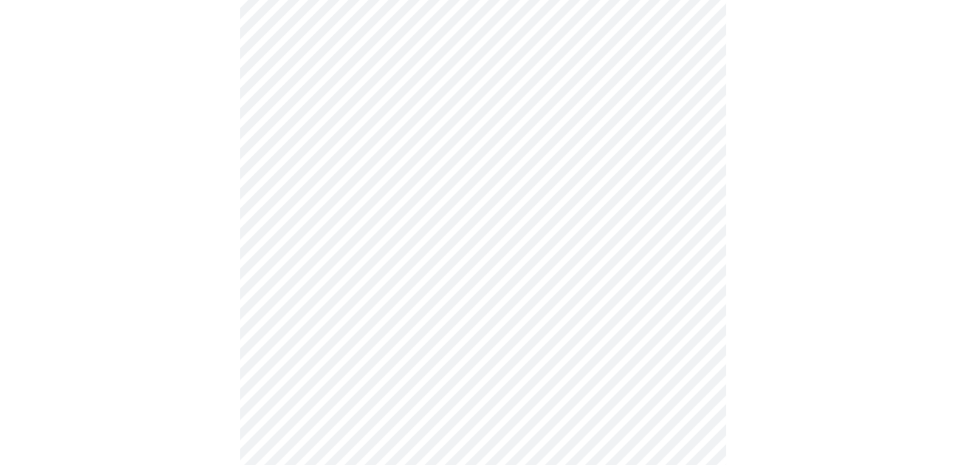
scroll to position [718, 0]
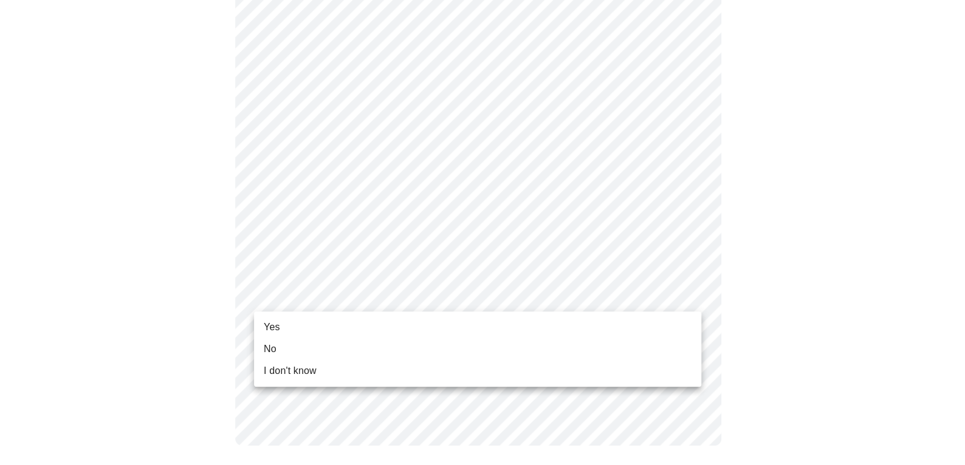
click at [269, 326] on span "Yes" at bounding box center [272, 327] width 16 height 15
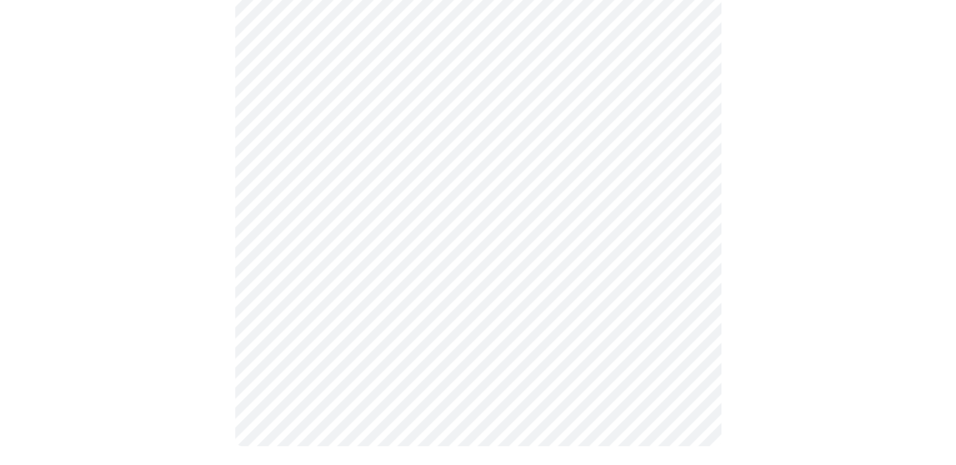
scroll to position [0, 0]
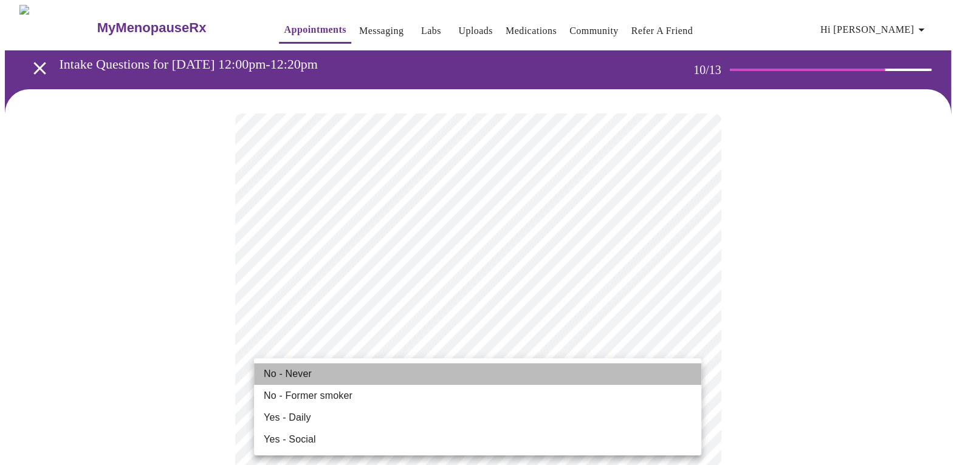
drag, startPoint x: 317, startPoint y: 374, endPoint x: 501, endPoint y: 323, distance: 191.2
click at [317, 374] on li "No - Never" at bounding box center [477, 374] width 447 height 22
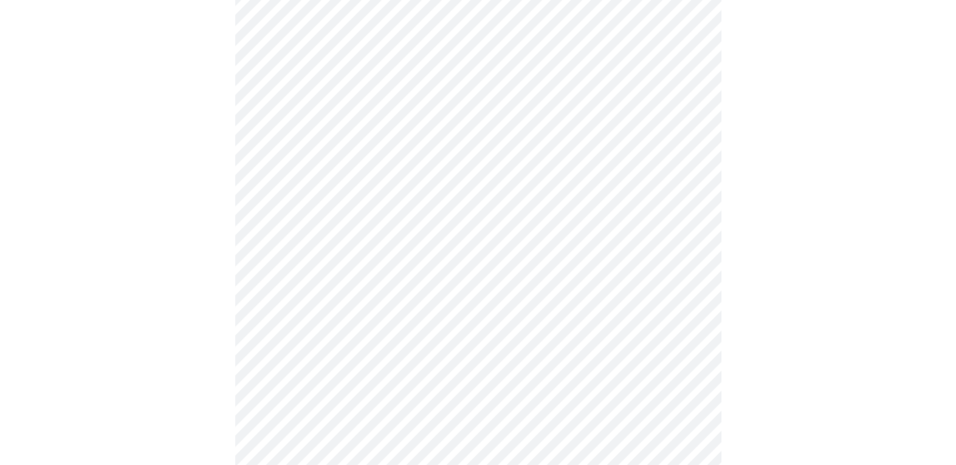
scroll to position [1033, 0]
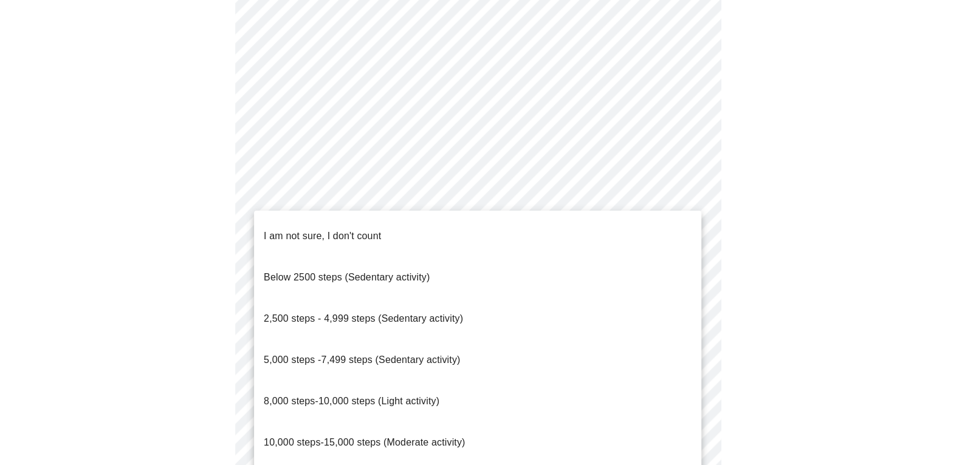
click at [300, 314] on span "2,500 steps - 4,999 steps (Sedentary activity)" at bounding box center [363, 319] width 199 height 10
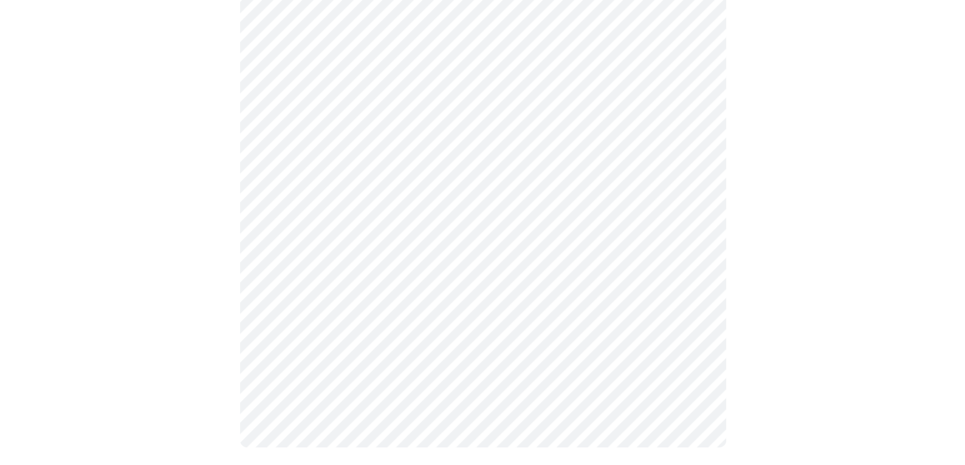
scroll to position [1116, 0]
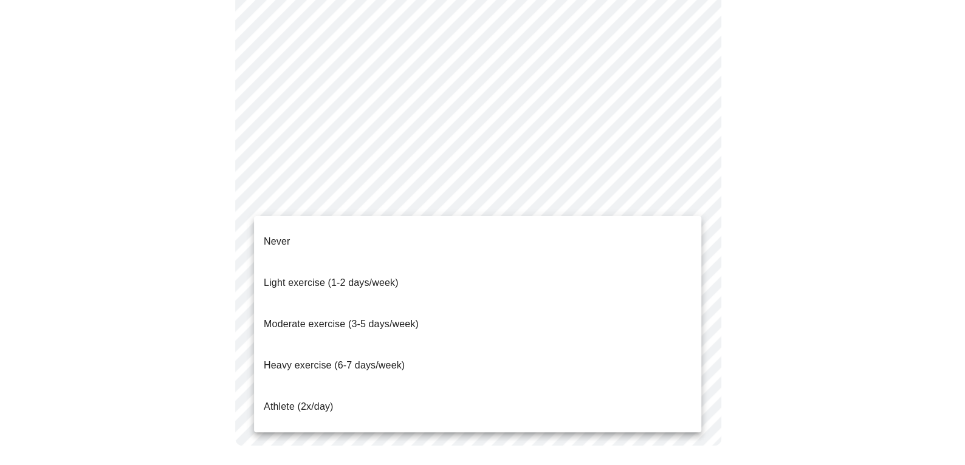
click at [323, 278] on span "Light exercise (1-2 days/week)" at bounding box center [331, 283] width 135 height 10
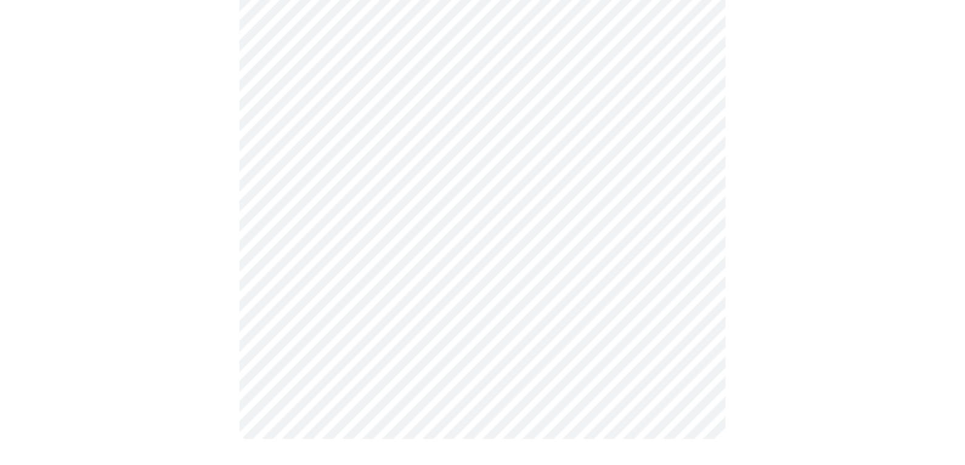
scroll to position [1109, 0]
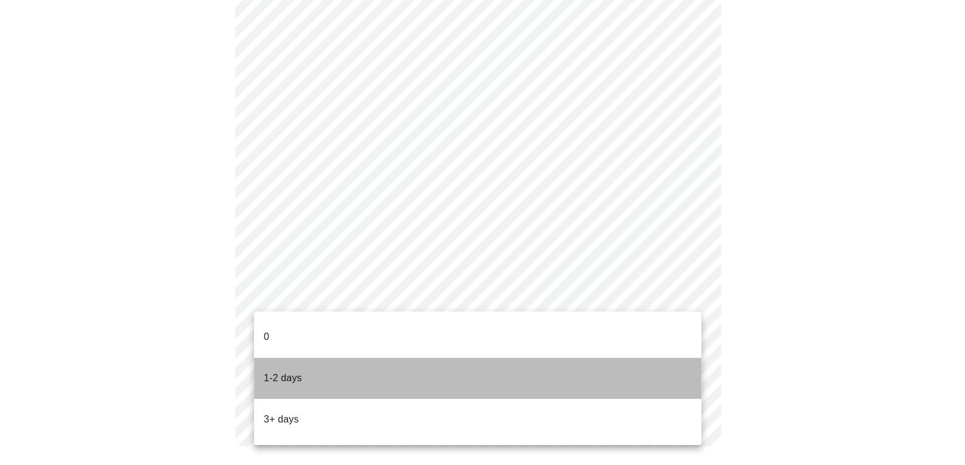
click at [293, 371] on p "1-2 days" at bounding box center [283, 378] width 38 height 15
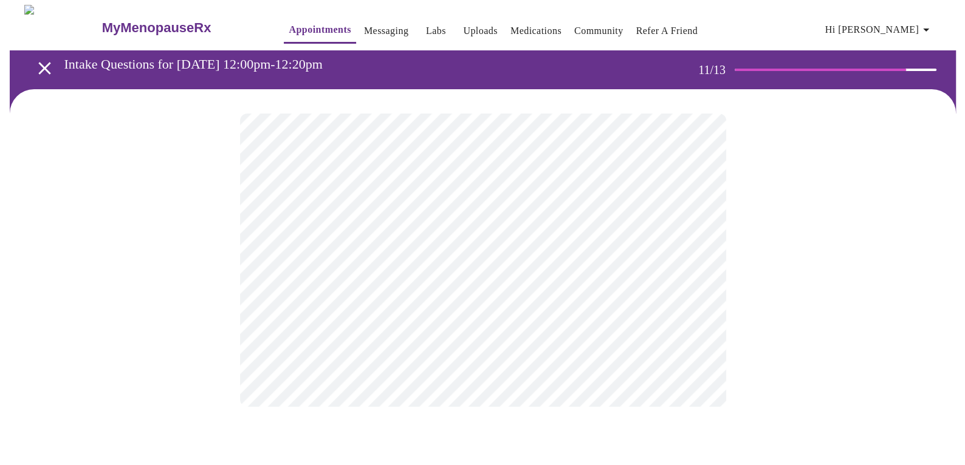
scroll to position [0, 0]
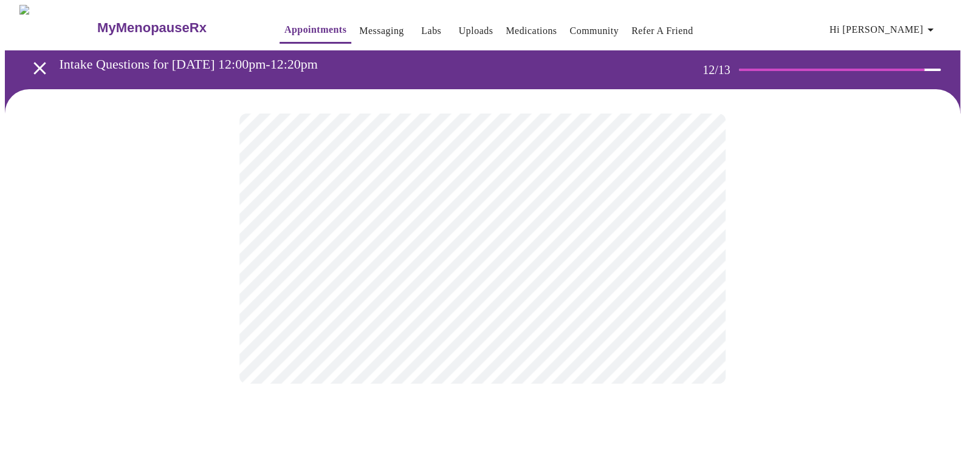
click at [694, 250] on body "MyMenopauseRx Appointments Messaging Labs Uploads Medications Community Refer a…" at bounding box center [482, 206] width 955 height 403
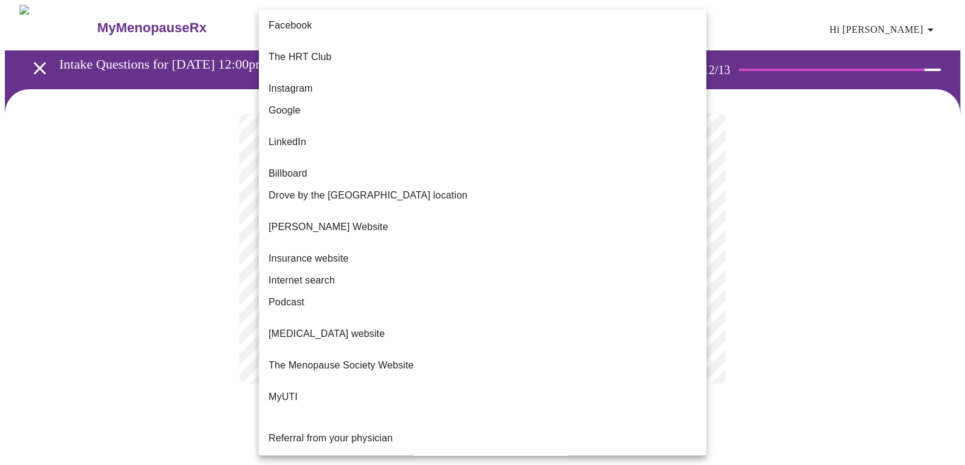
drag, startPoint x: 850, startPoint y: 183, endPoint x: 871, endPoint y: 135, distance: 51.9
click at [854, 175] on div at bounding box center [482, 232] width 965 height 465
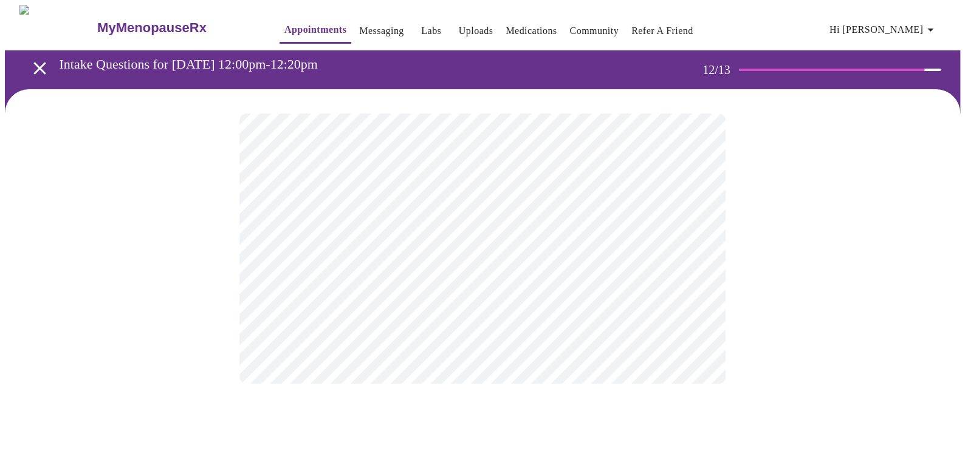
click at [695, 247] on body "MyMenopauseRx Appointments Messaging Labs Uploads Medications Community Refer a…" at bounding box center [482, 206] width 955 height 403
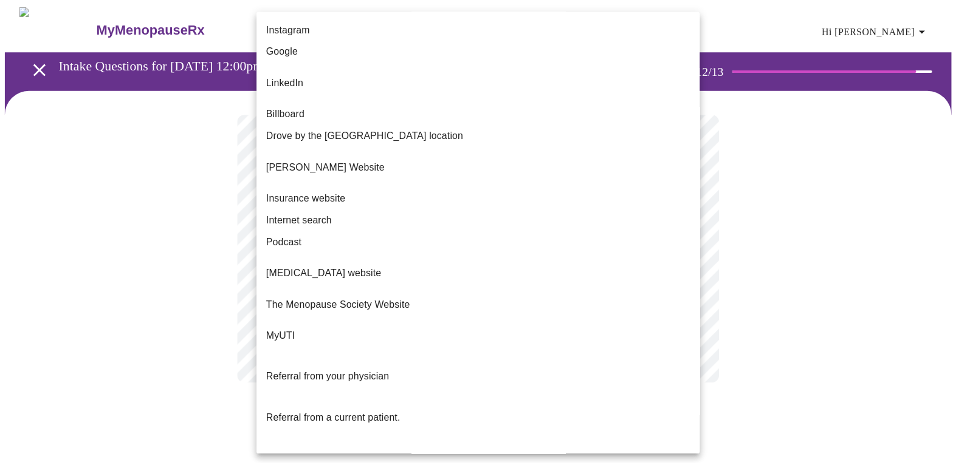
scroll to position [66, 0]
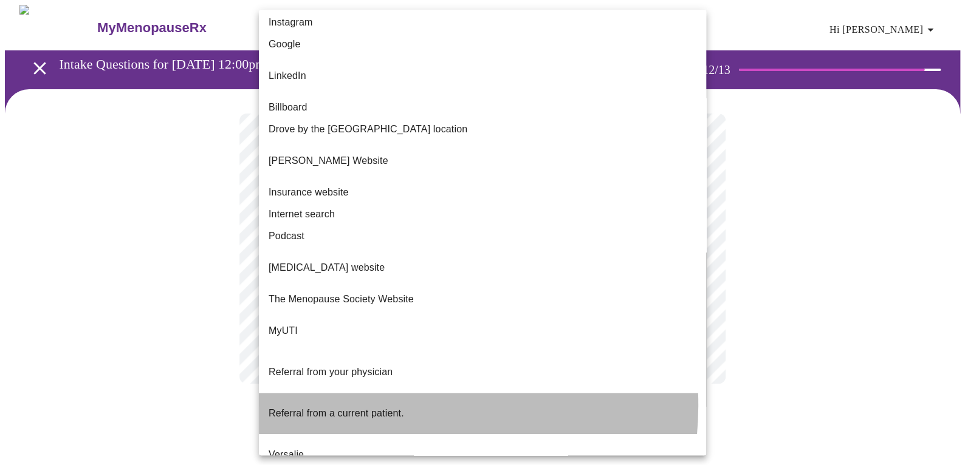
click at [354, 408] on span "Referral from a current patient." at bounding box center [336, 413] width 135 height 10
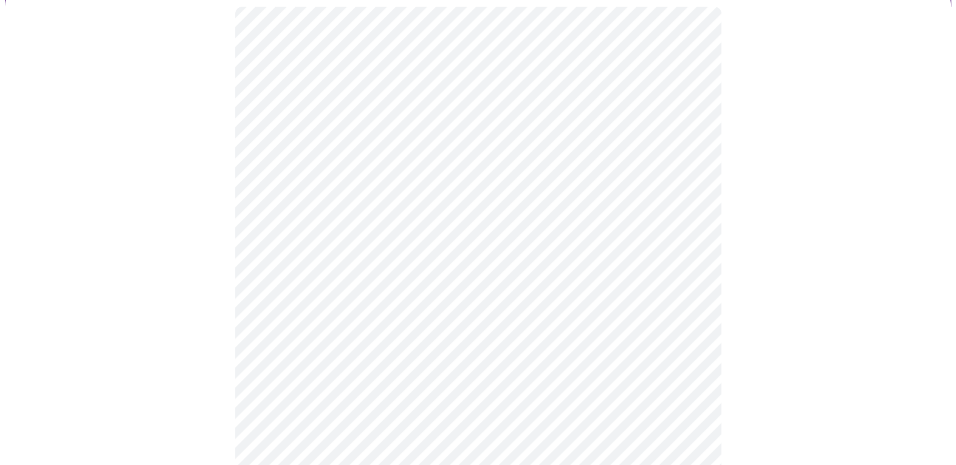
scroll to position [122, 0]
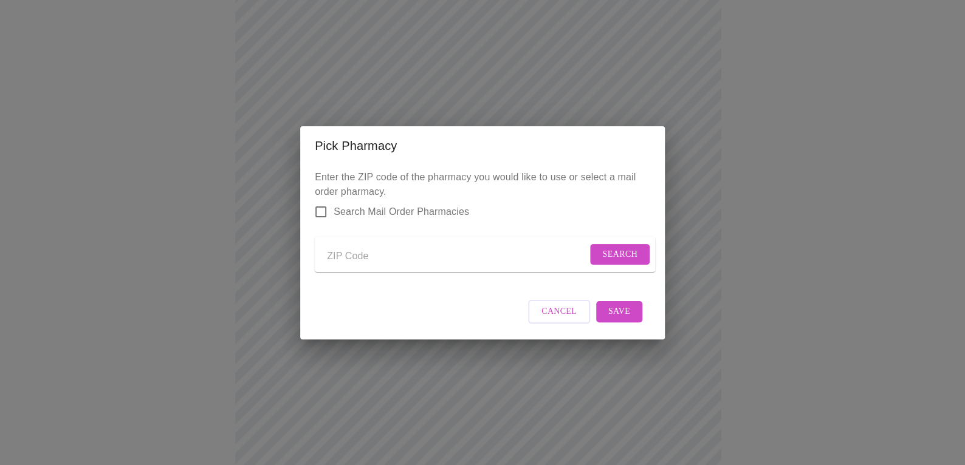
click at [321, 202] on input "Search Mail Order Pharmacies" at bounding box center [321, 212] width 26 height 26
checkbox input "true"
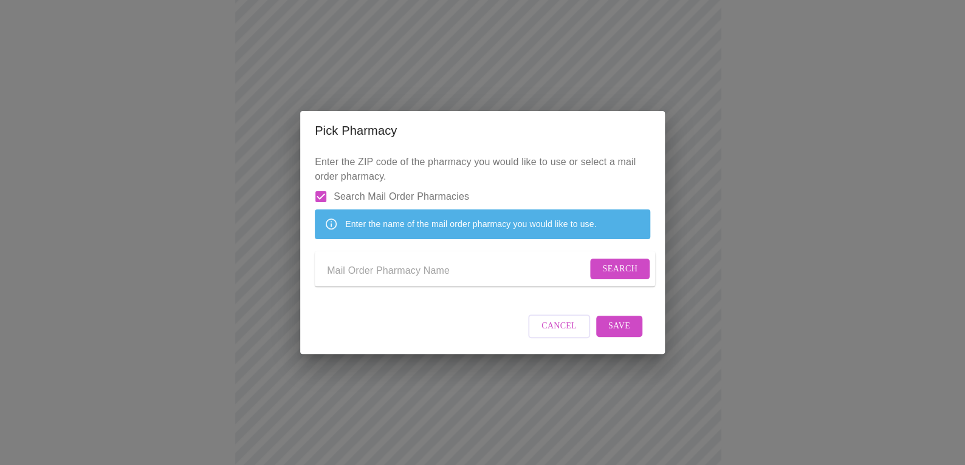
click at [413, 275] on input "Send a message to your care team" at bounding box center [457, 271] width 260 height 19
type input "express scripts"
click at [617, 269] on span "Search" at bounding box center [619, 269] width 35 height 15
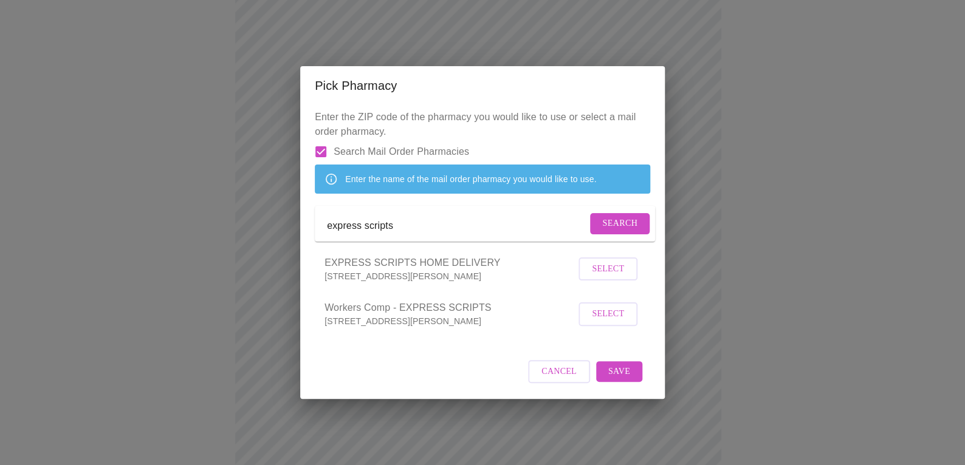
click at [613, 322] on span "Select" at bounding box center [608, 314] width 32 height 15
drag, startPoint x: 615, startPoint y: 384, endPoint x: 639, endPoint y: 382, distance: 23.8
click at [616, 379] on span "Save" at bounding box center [619, 370] width 22 height 15
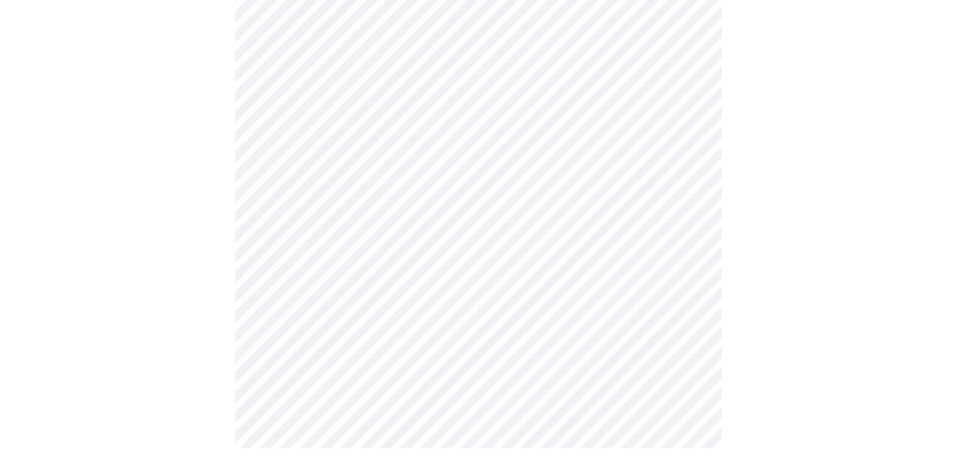
scroll to position [606, 0]
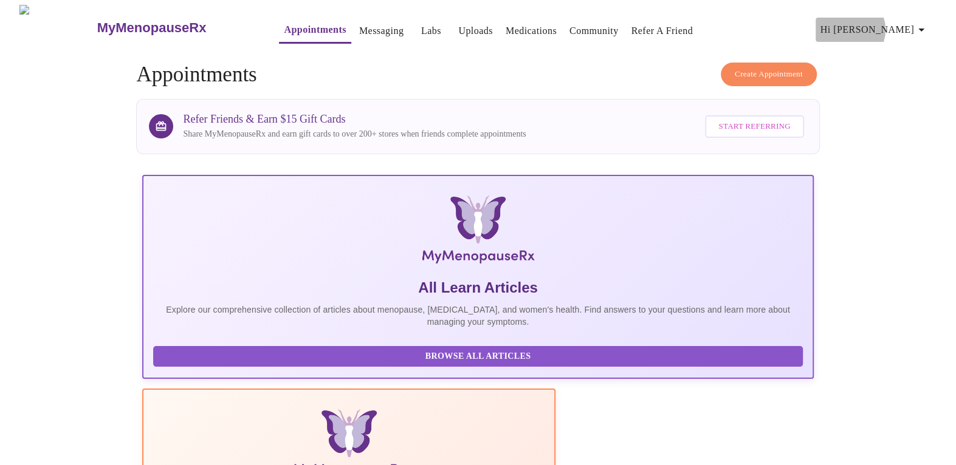
click at [904, 25] on span "Hi [PERSON_NAME]" at bounding box center [874, 29] width 108 height 17
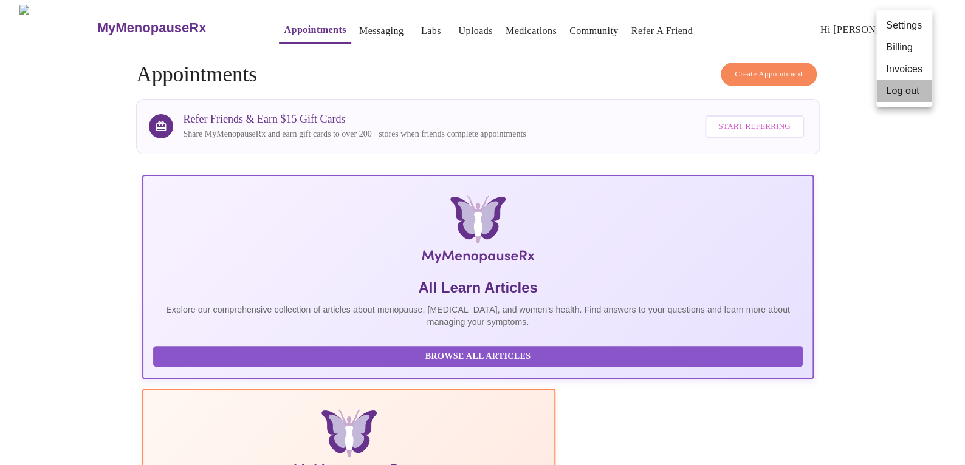
click at [905, 87] on li "Log out" at bounding box center [904, 91] width 56 height 22
